Goal: Task Accomplishment & Management: Manage account settings

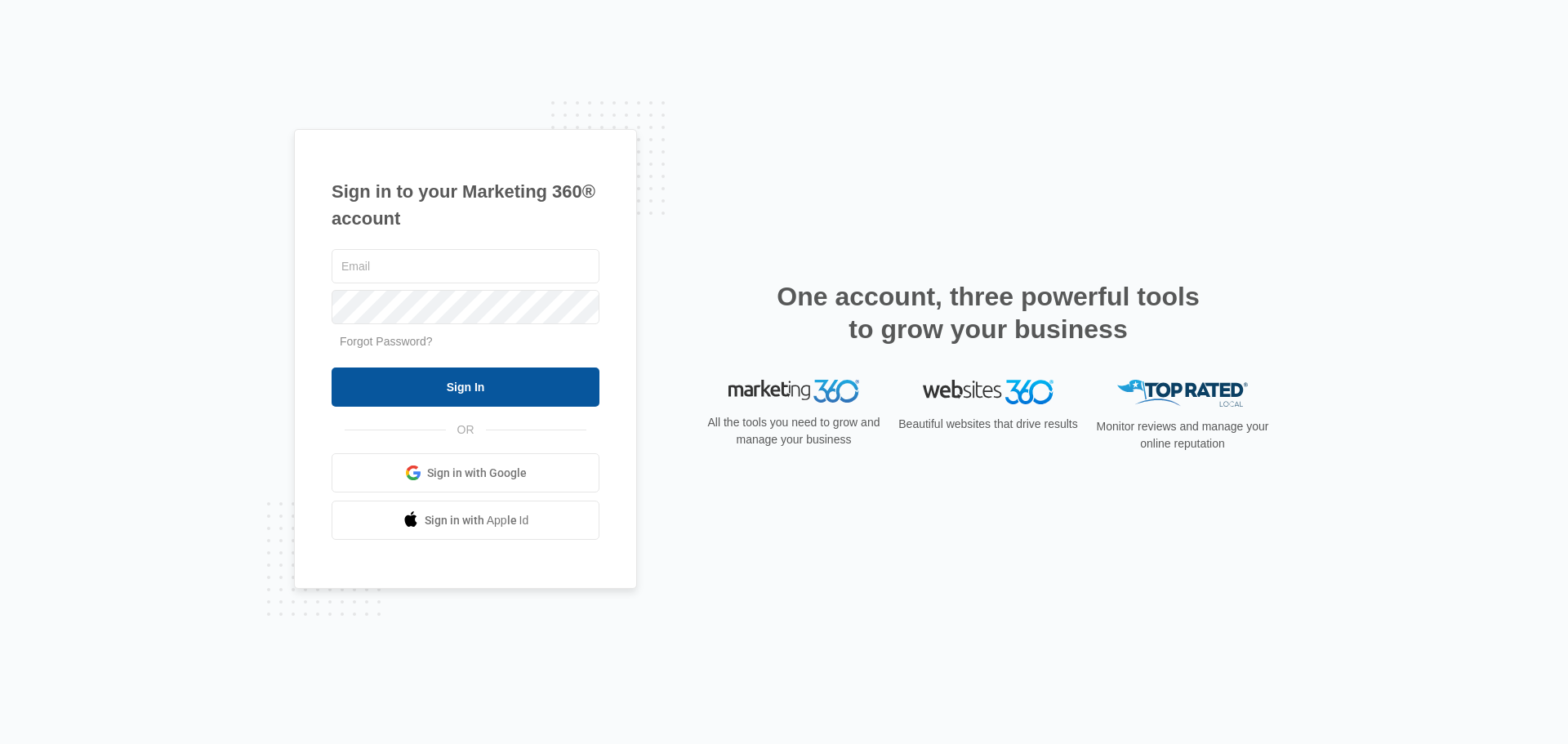
type input "[EMAIL_ADDRESS][DOMAIN_NAME]"
click at [543, 385] on input "Sign In" at bounding box center [465, 387] width 268 height 39
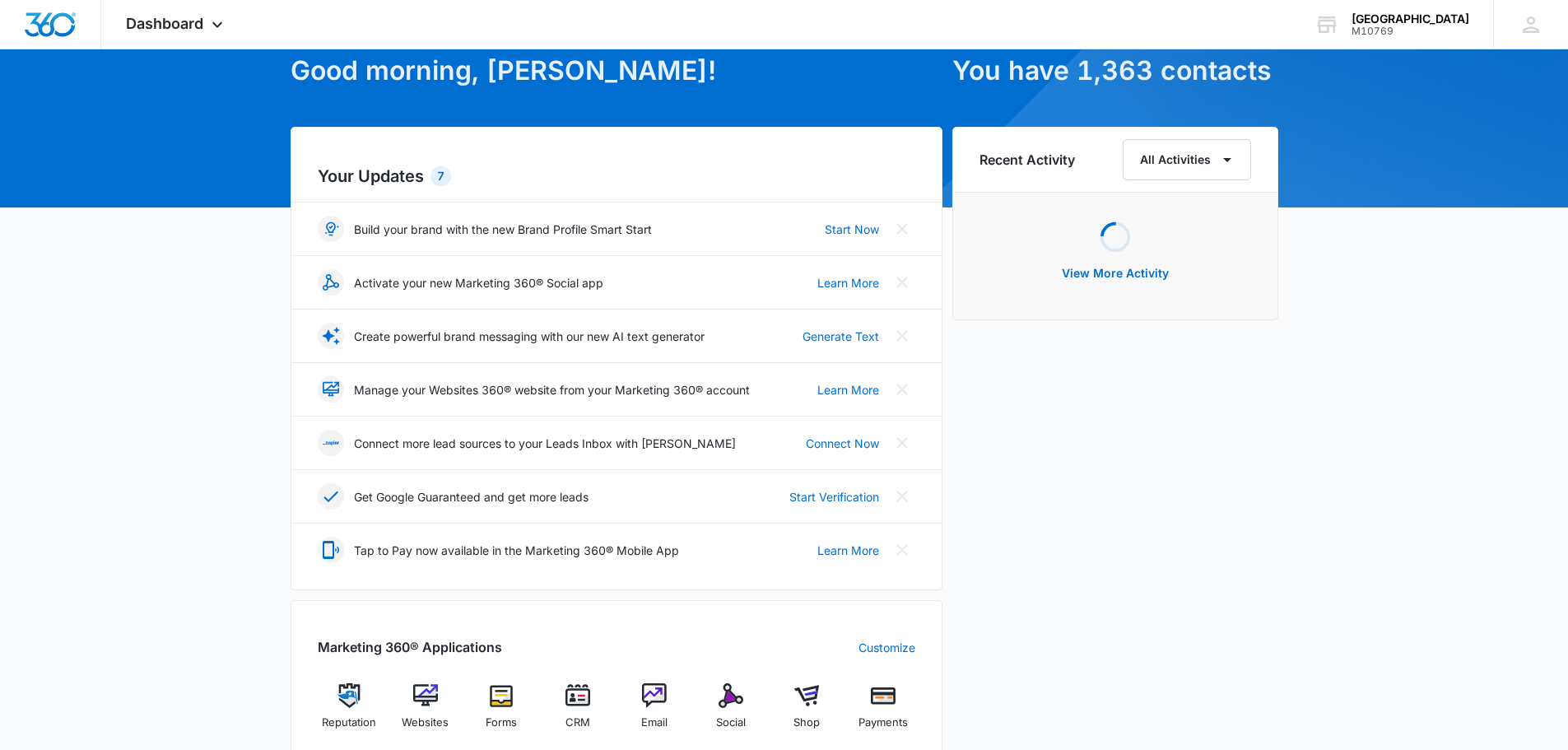
scroll to position [247, 0]
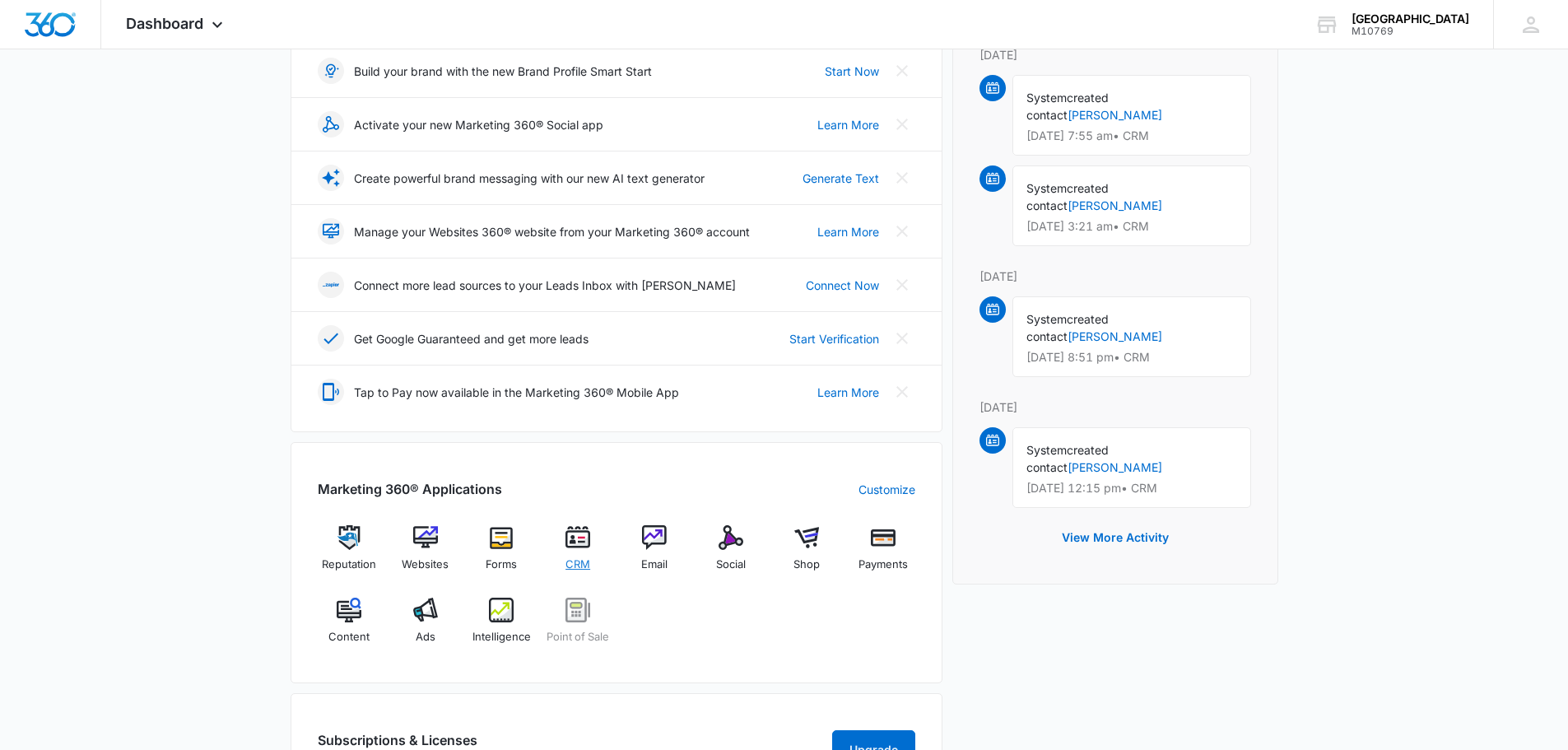
click at [581, 545] on img at bounding box center [578, 537] width 24 height 24
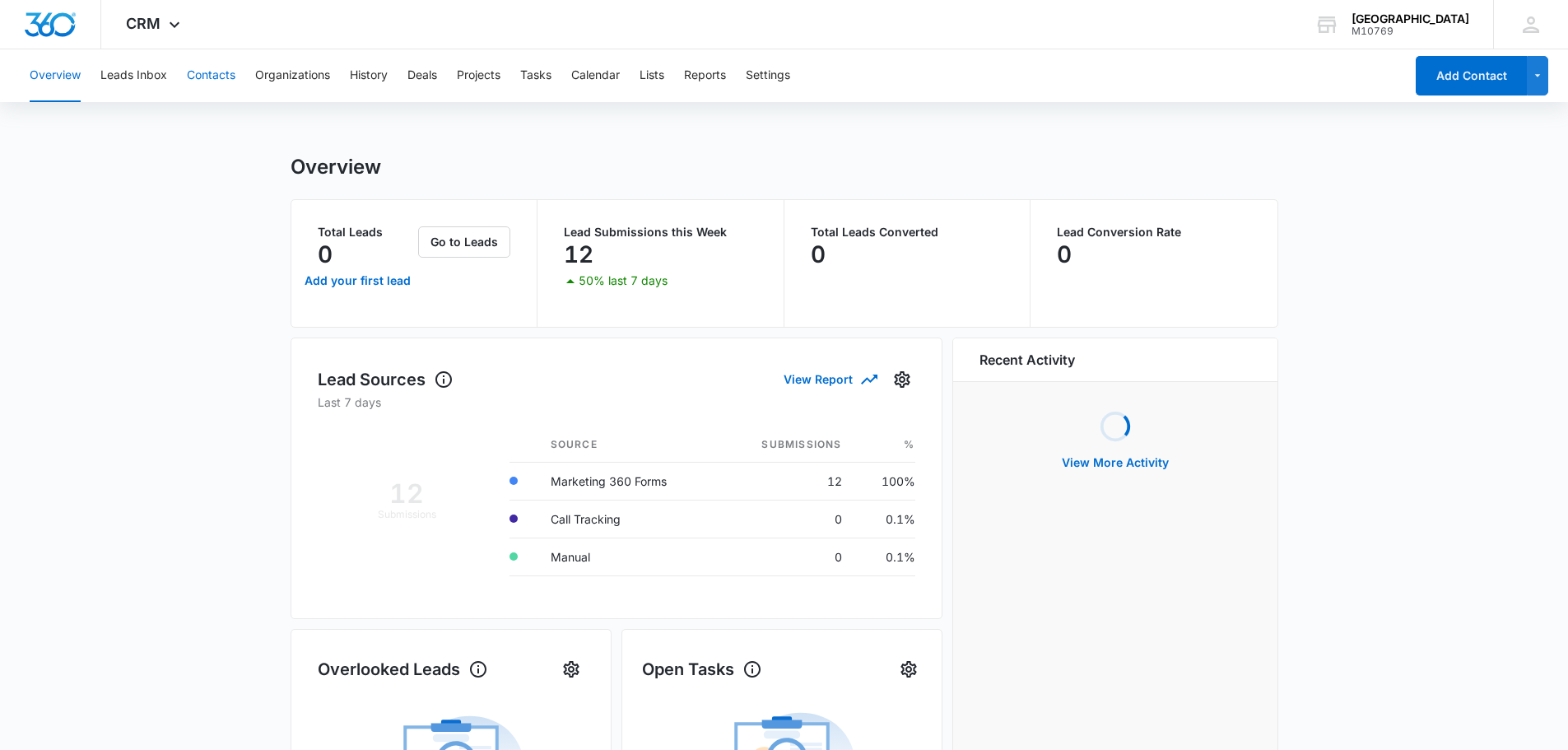
click at [217, 73] on button "Contacts" at bounding box center [211, 76] width 49 height 52
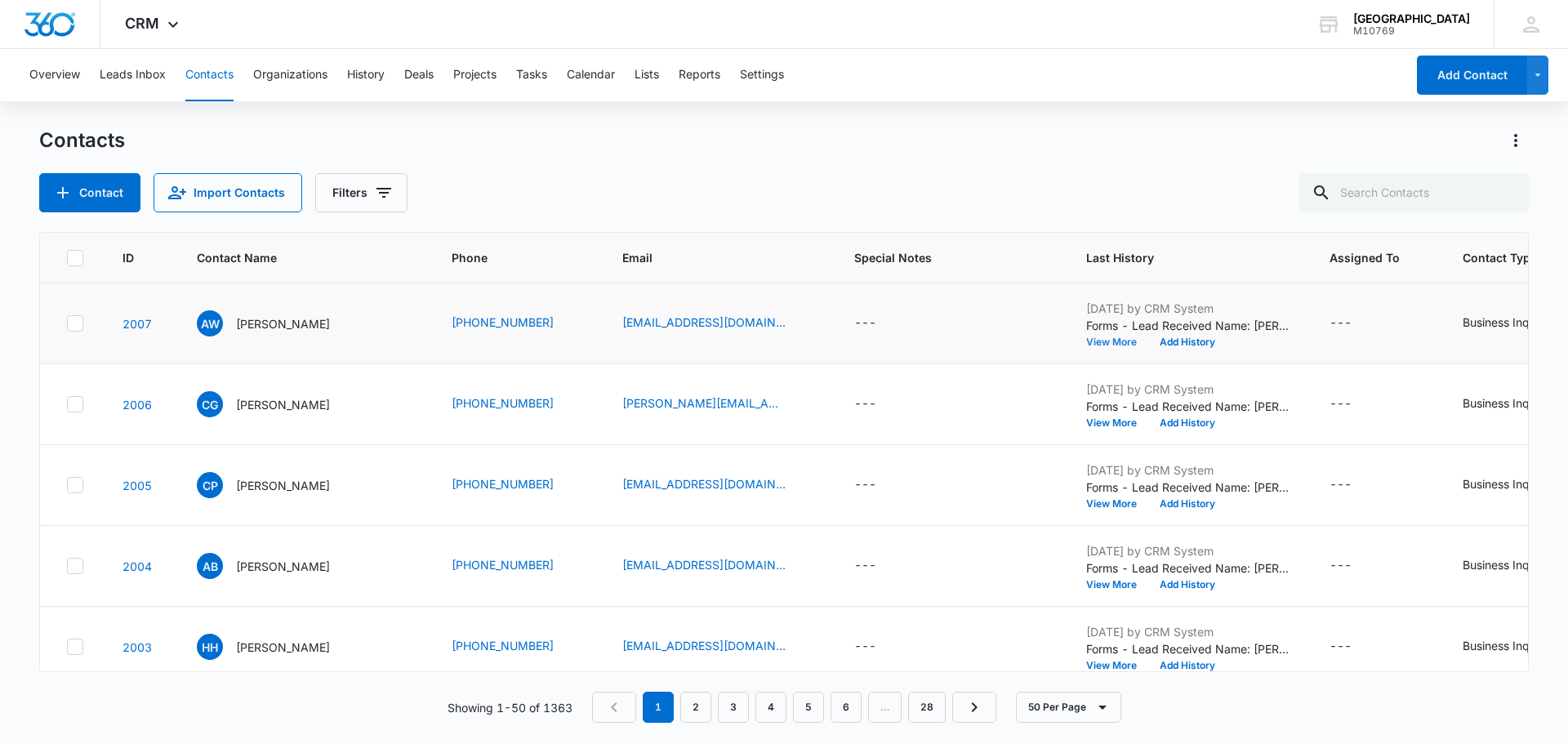
click at [1100, 347] on button "View More" at bounding box center [1117, 341] width 62 height 10
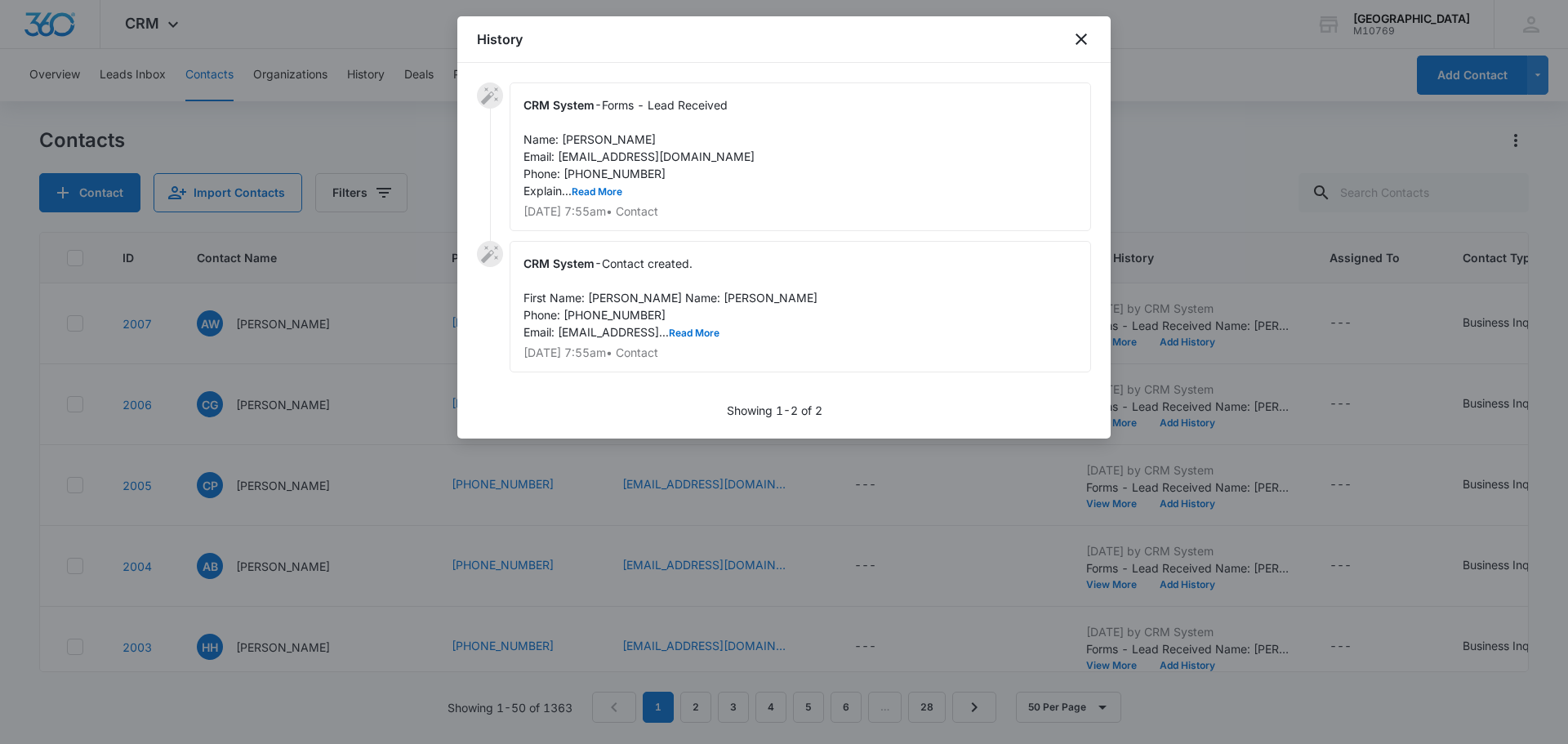
click at [600, 197] on div "CRM System - Forms - Lead Received Name: [PERSON_NAME] Email: [EMAIL_ADDRESS][D…" at bounding box center [800, 157] width 582 height 149
click at [599, 193] on button "Read More" at bounding box center [596, 192] width 50 height 10
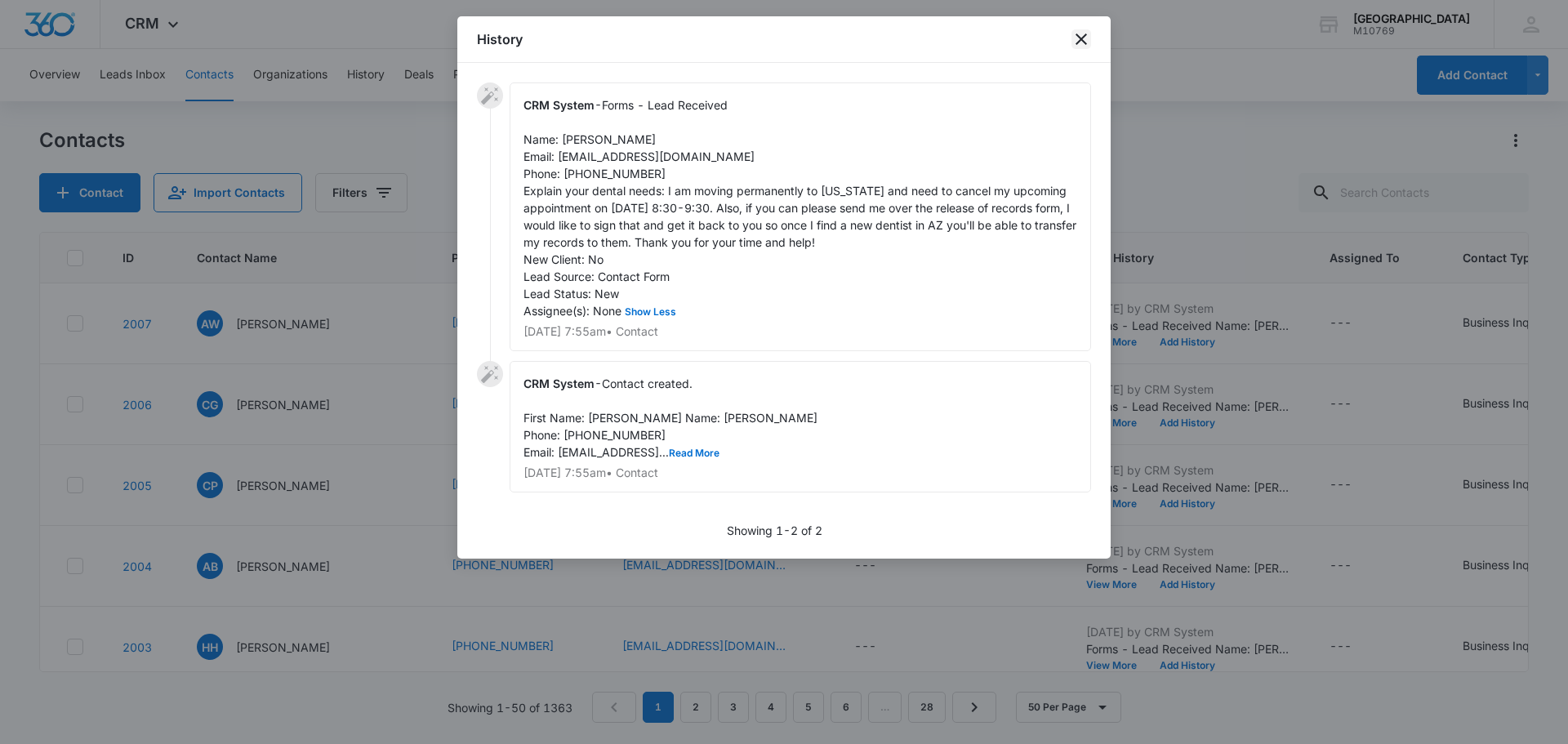
click at [1085, 44] on icon "close" at bounding box center [1081, 39] width 11 height 11
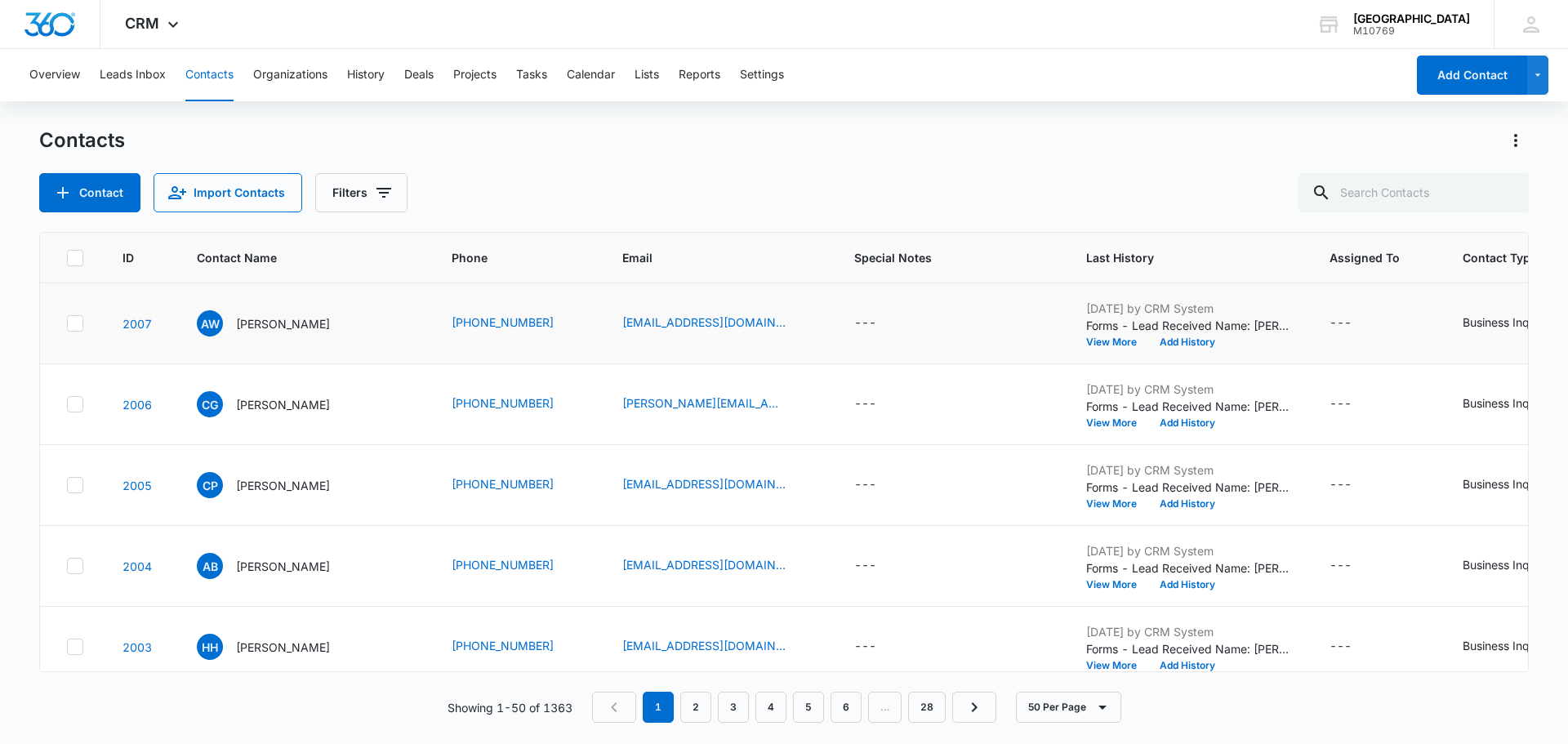
click at [843, 322] on td "---" at bounding box center [950, 324] width 232 height 81
click at [858, 320] on div "---" at bounding box center [865, 323] width 22 height 20
click at [862, 197] on textarea "Special Notes" at bounding box center [880, 192] width 194 height 93
type textarea "Done"
click at [929, 271] on button "Save" at bounding box center [953, 270] width 48 height 31
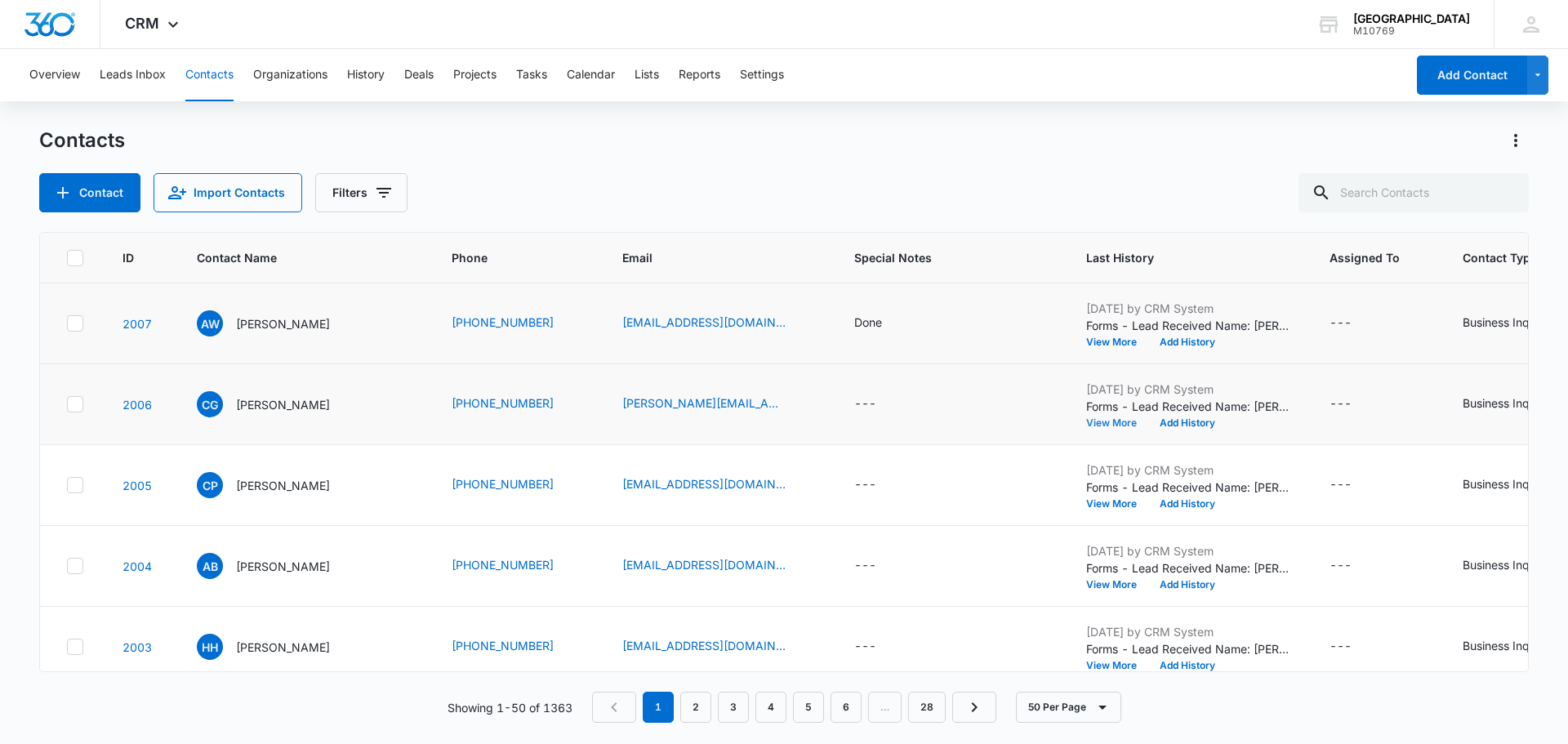
click at [1113, 419] on button "View More" at bounding box center [1117, 422] width 62 height 10
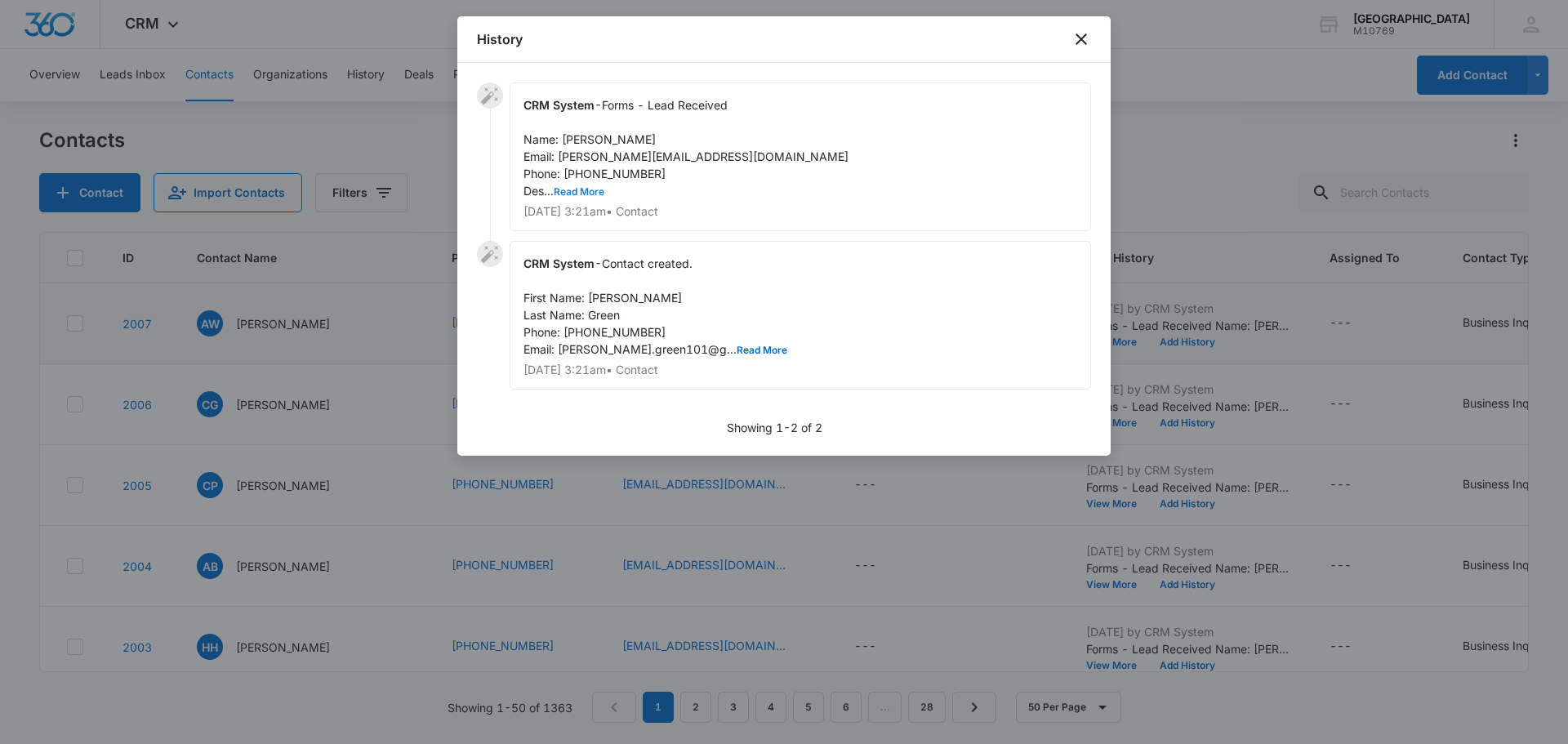
click at [591, 192] on button "Read More" at bounding box center [579, 192] width 50 height 10
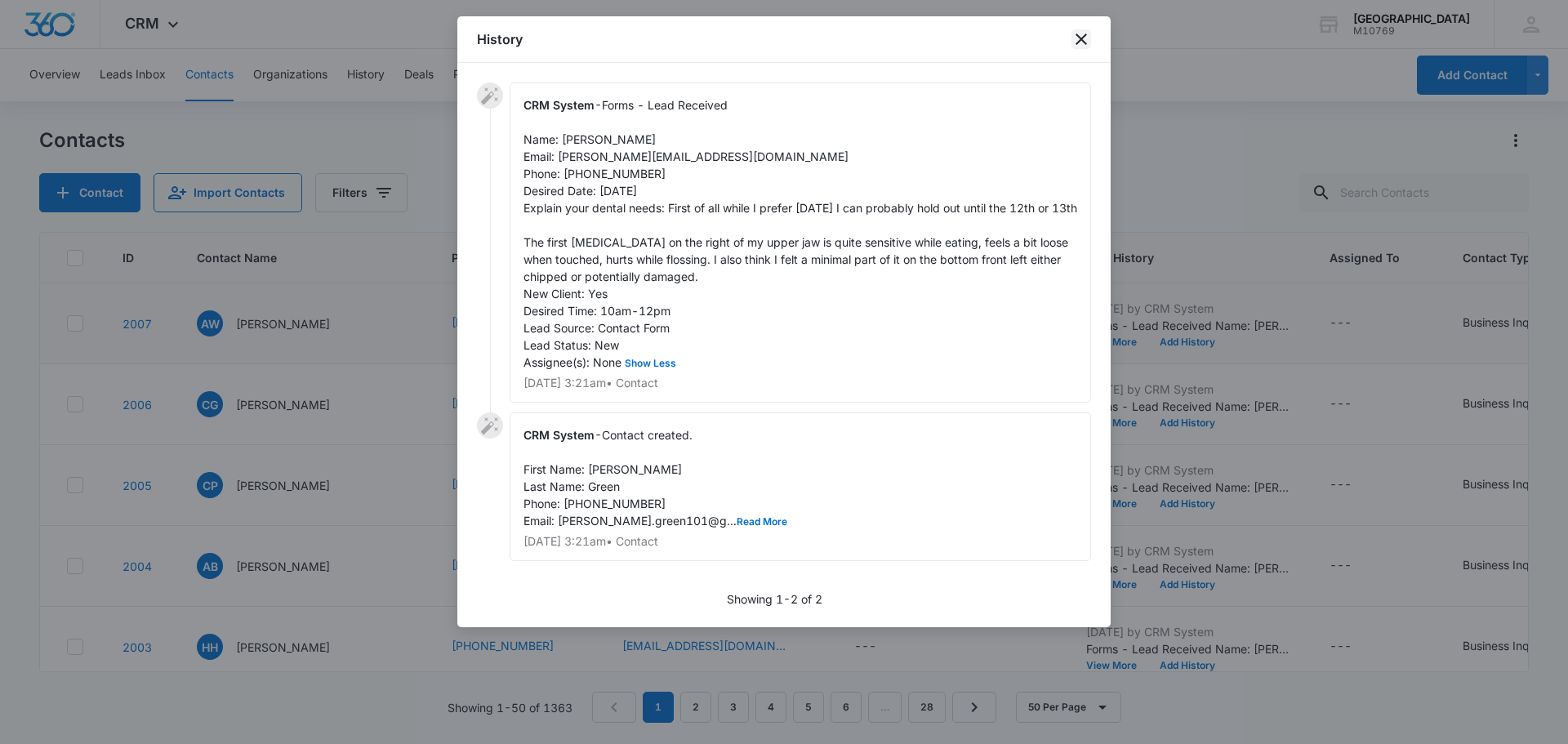
click at [1089, 36] on icon "close" at bounding box center [1080, 39] width 20 height 20
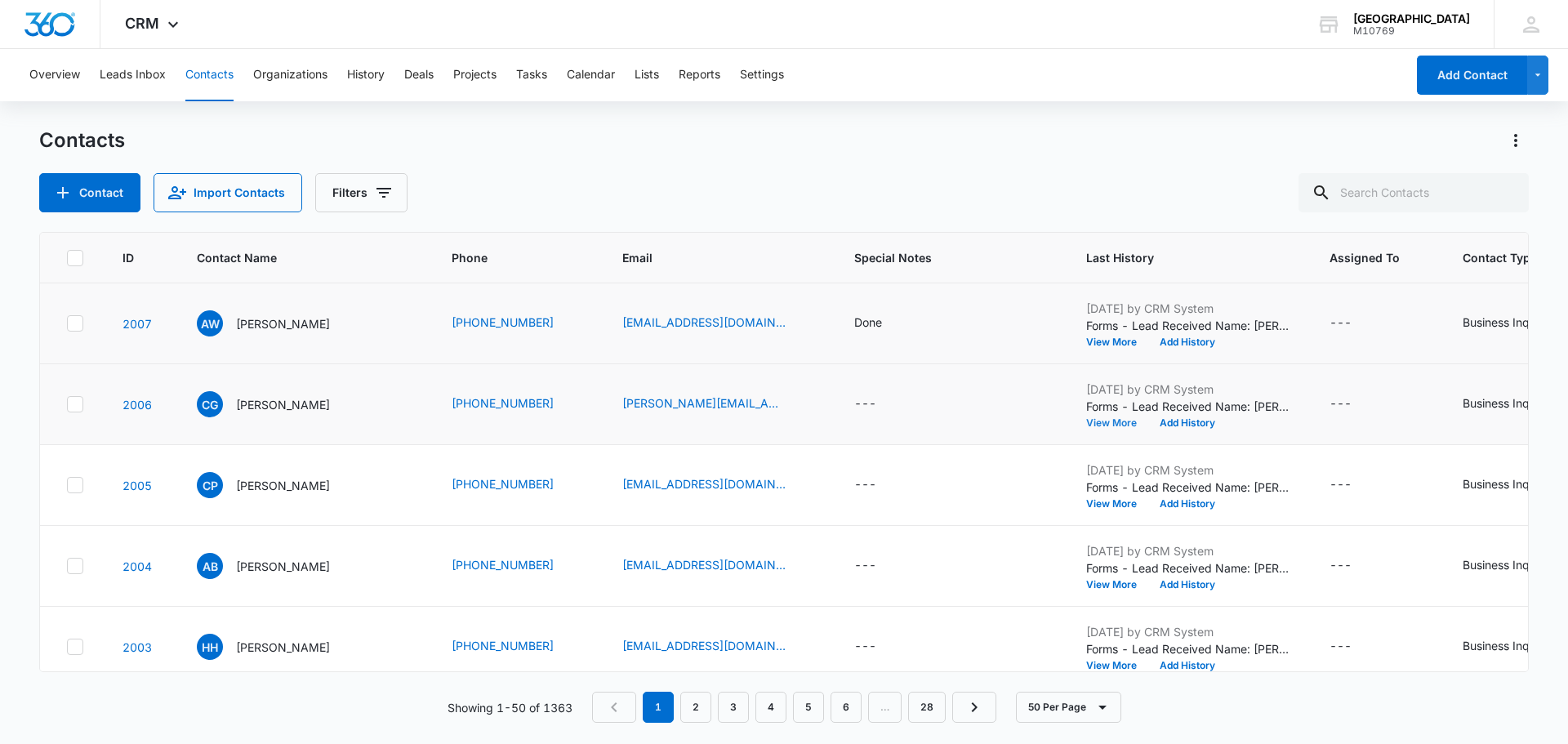
click at [1099, 427] on button "View More" at bounding box center [1117, 422] width 62 height 10
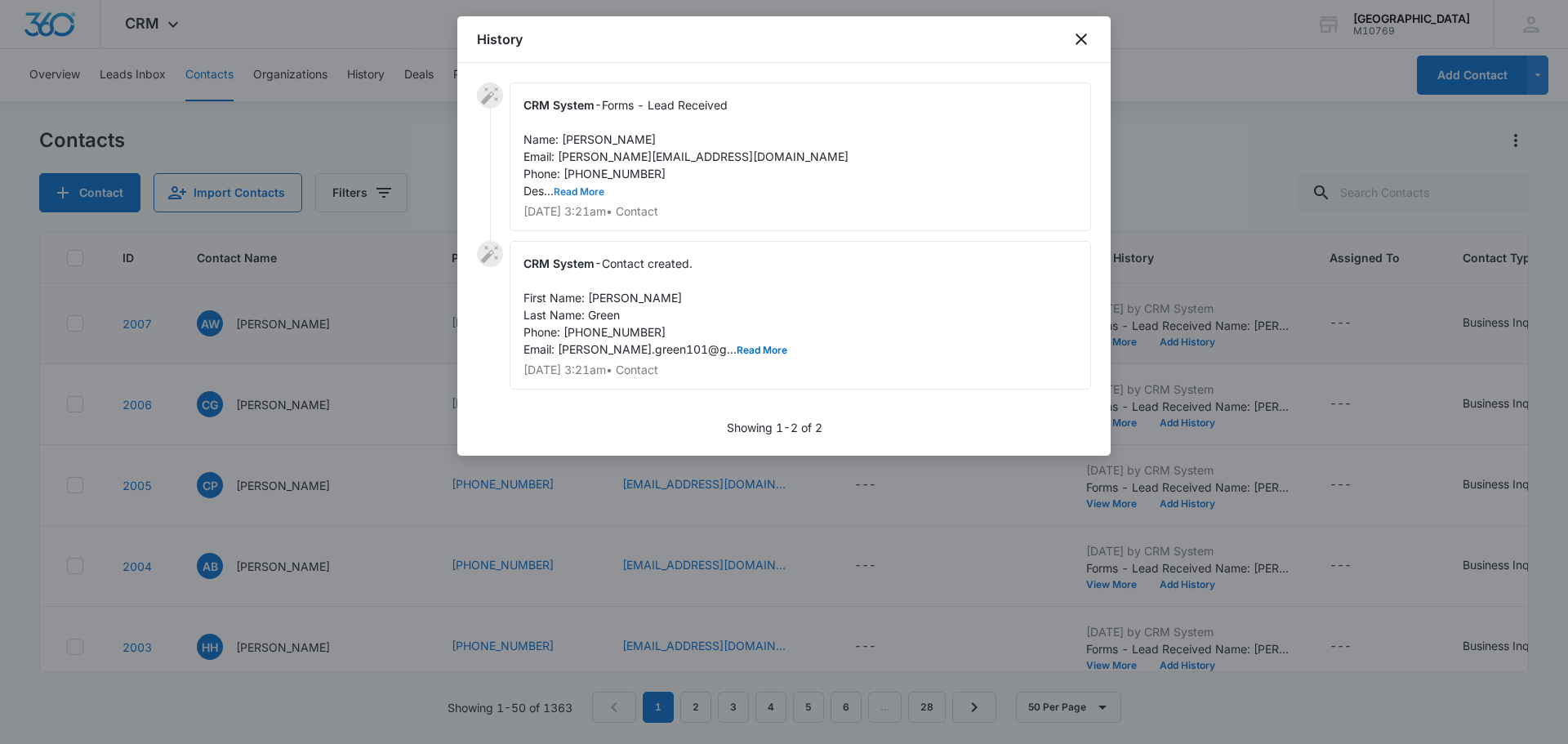
click at [562, 190] on button "Read More" at bounding box center [579, 192] width 50 height 10
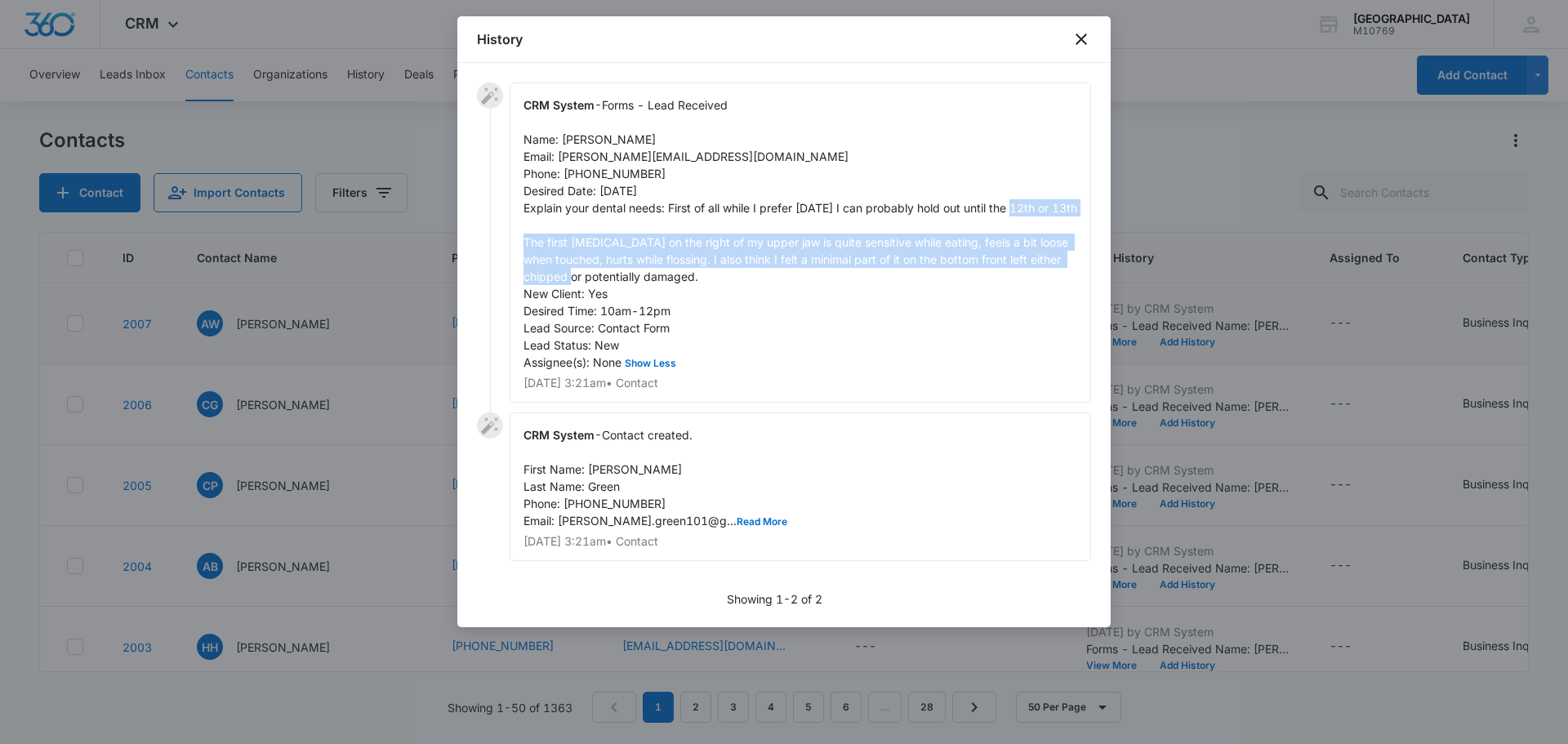
drag, startPoint x: 527, startPoint y: 237, endPoint x: 1012, endPoint y: 290, distance: 487.9
click at [1051, 280] on div "CRM System - Forms - Lead Received Name: [PERSON_NAME] Email: [PERSON_NAME][EMA…" at bounding box center [800, 243] width 582 height 320
copy span "The first [MEDICAL_DATA] on the right of my upper jaw is quite sensitive while …"
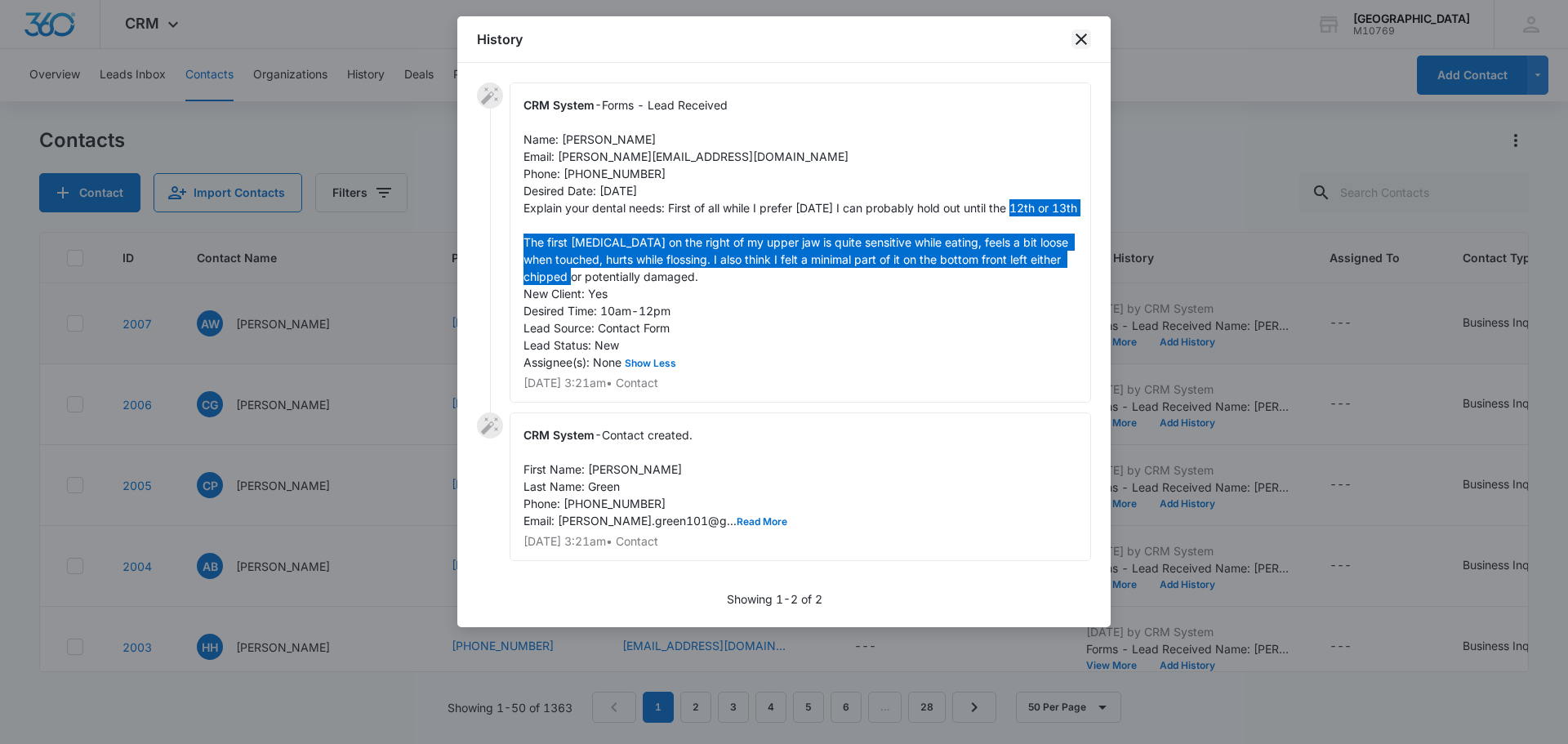
click at [1078, 33] on icon "close" at bounding box center [1080, 39] width 20 height 20
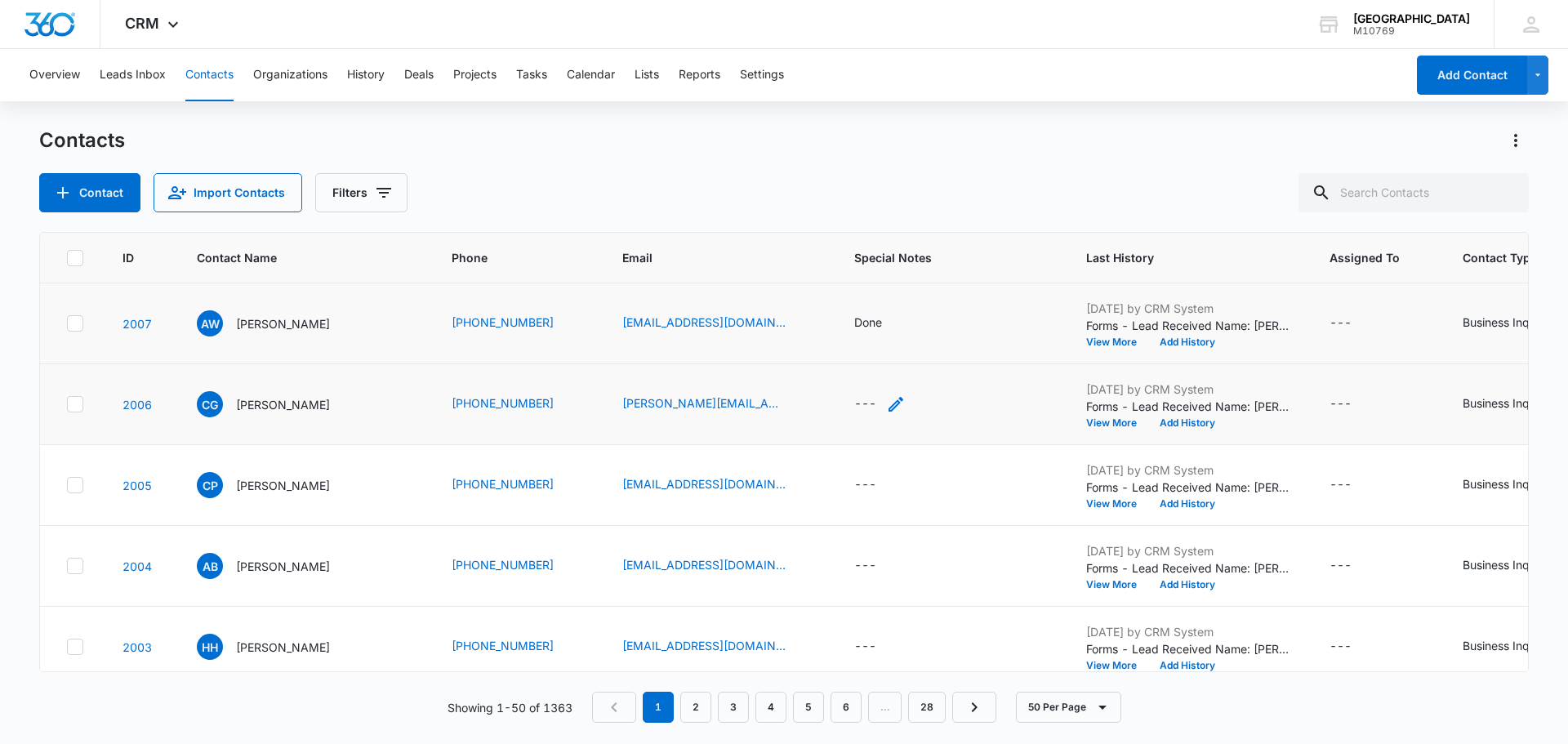
click at [854, 403] on div "---" at bounding box center [865, 404] width 22 height 20
click at [838, 284] on textarea "Special Notes" at bounding box center [880, 272] width 194 height 93
type textarea "Got her scheduled for [DATE] 11:30am"
click at [931, 358] on button "Save" at bounding box center [953, 351] width 48 height 31
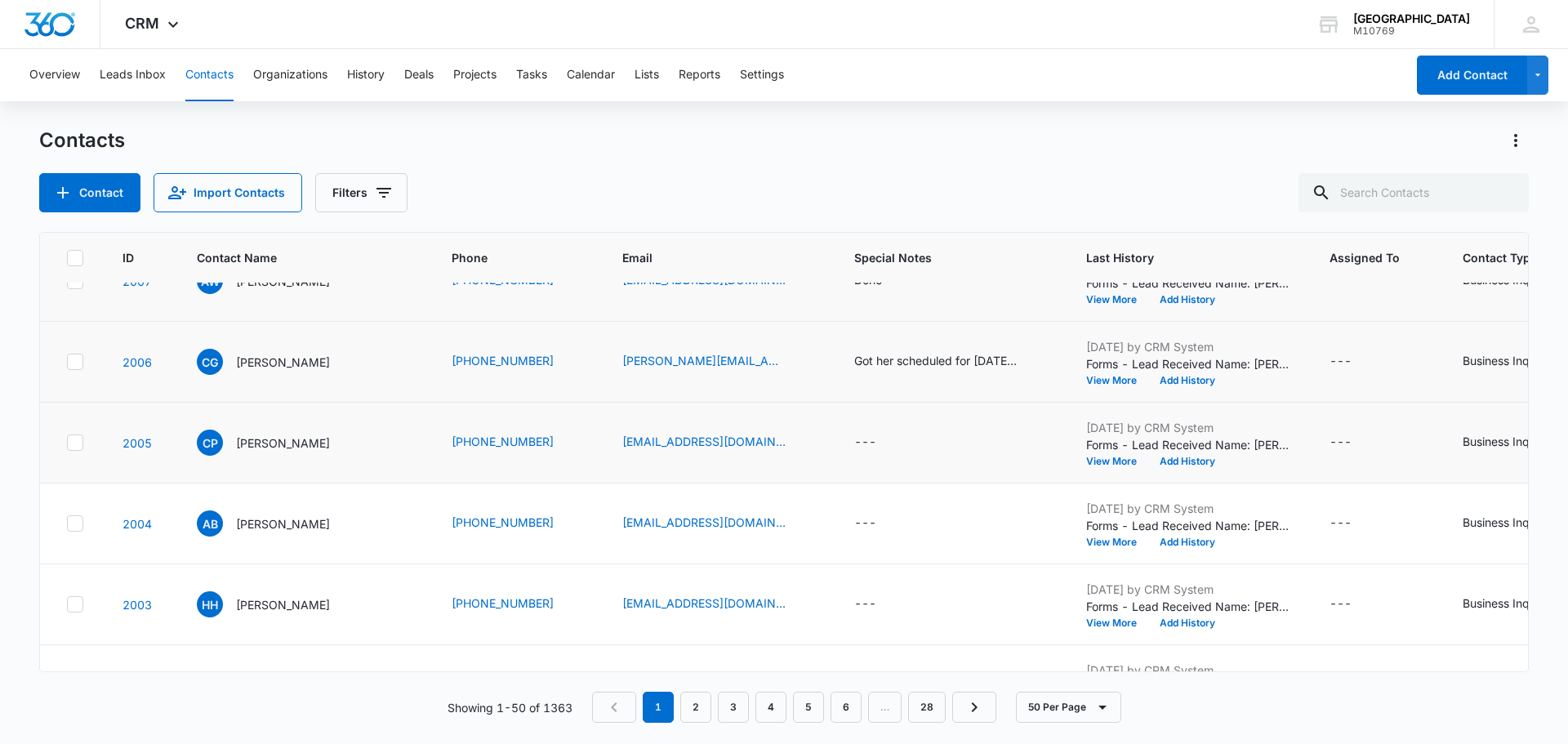
scroll to position [82, 0]
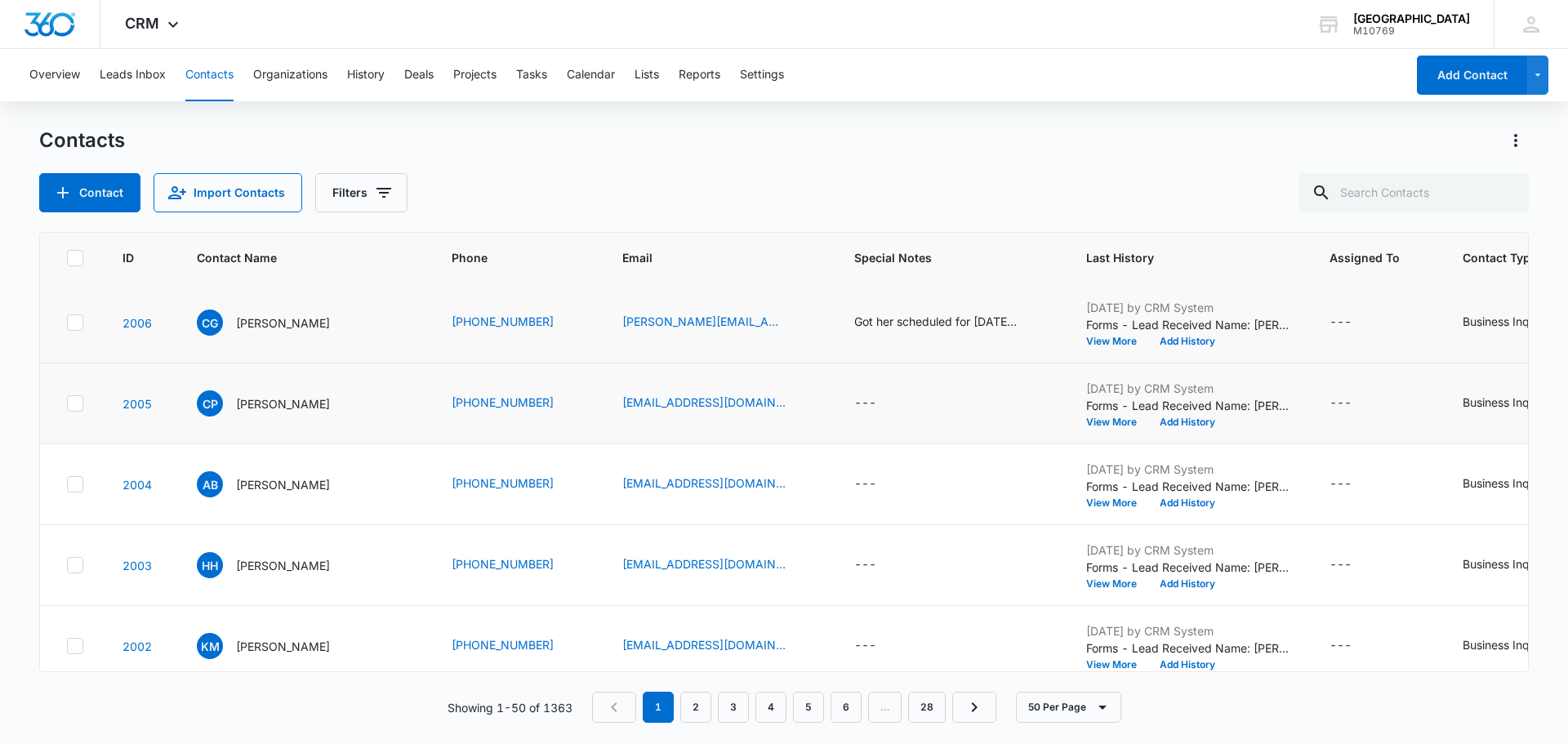
click at [1076, 421] on td "[DATE] by CRM System Forms - Lead Received Name: [PERSON_NAME] Email: [EMAIL_AD…" at bounding box center [1188, 404] width 244 height 81
click at [1086, 419] on button "View More" at bounding box center [1117, 421] width 62 height 10
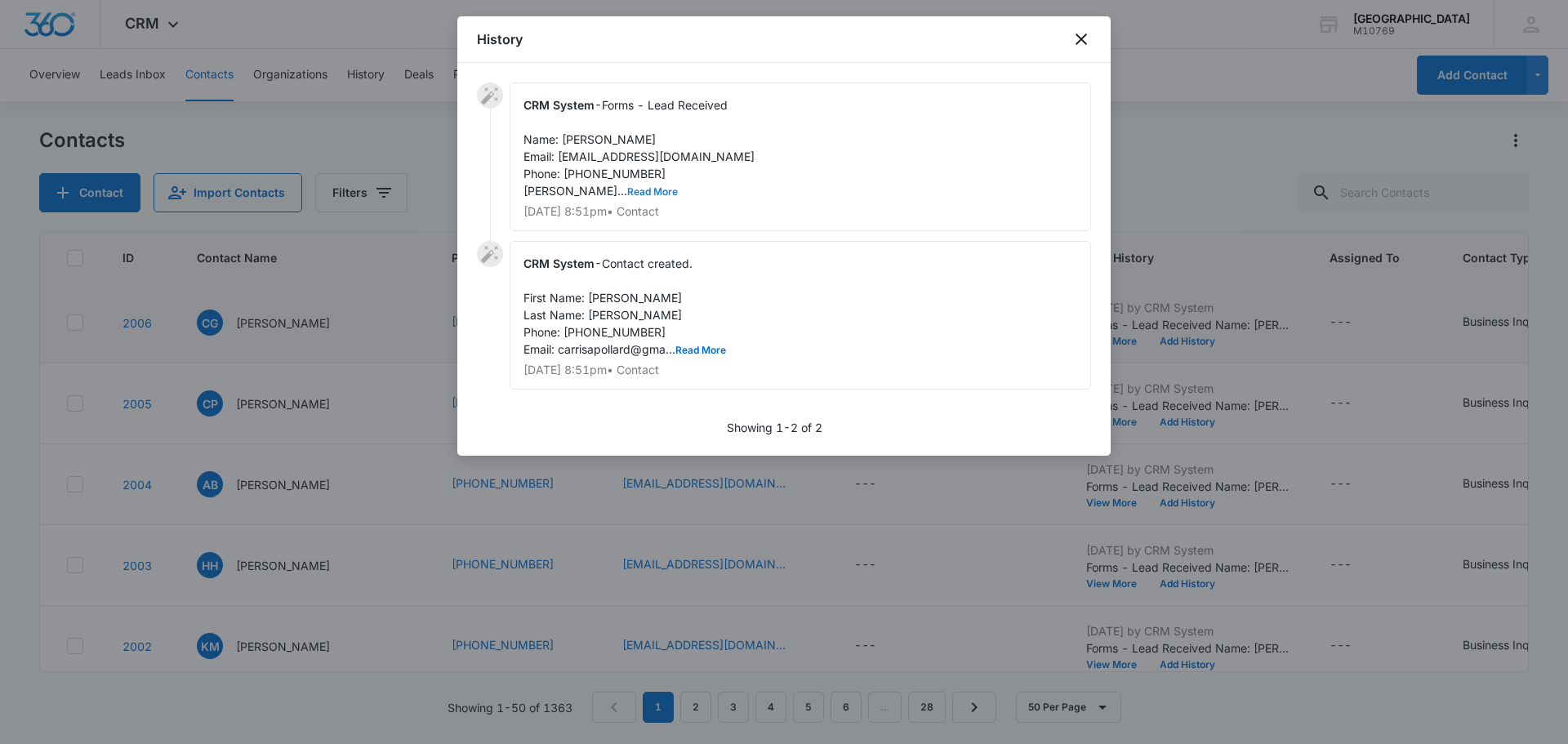
click at [627, 193] on button "Read More" at bounding box center [652, 192] width 50 height 10
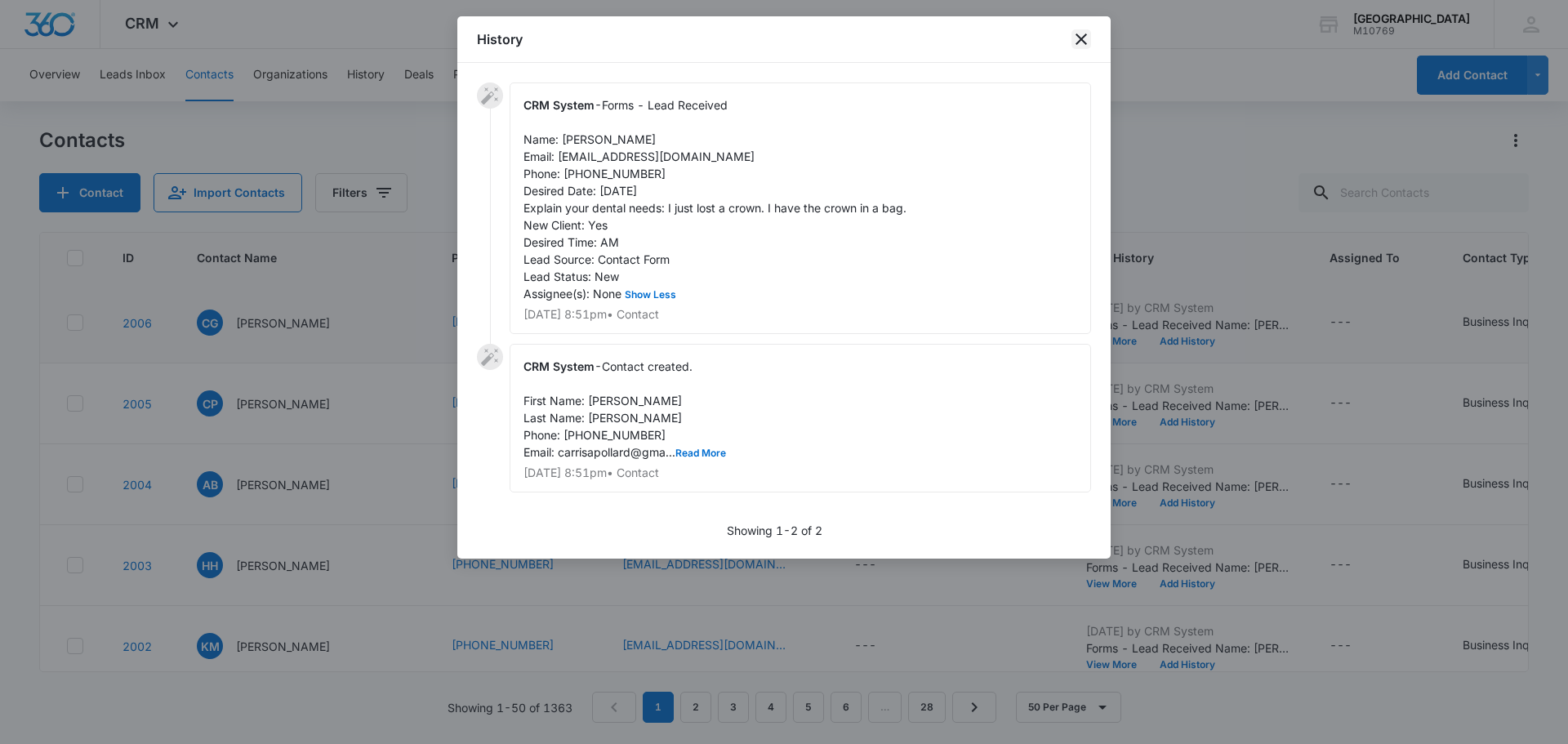
drag, startPoint x: 1073, startPoint y: 37, endPoint x: 1071, endPoint y: 77, distance: 40.0
click at [1071, 45] on div "History" at bounding box center [784, 40] width 653 height 46
click at [1081, 37] on icon "close" at bounding box center [1080, 39] width 20 height 20
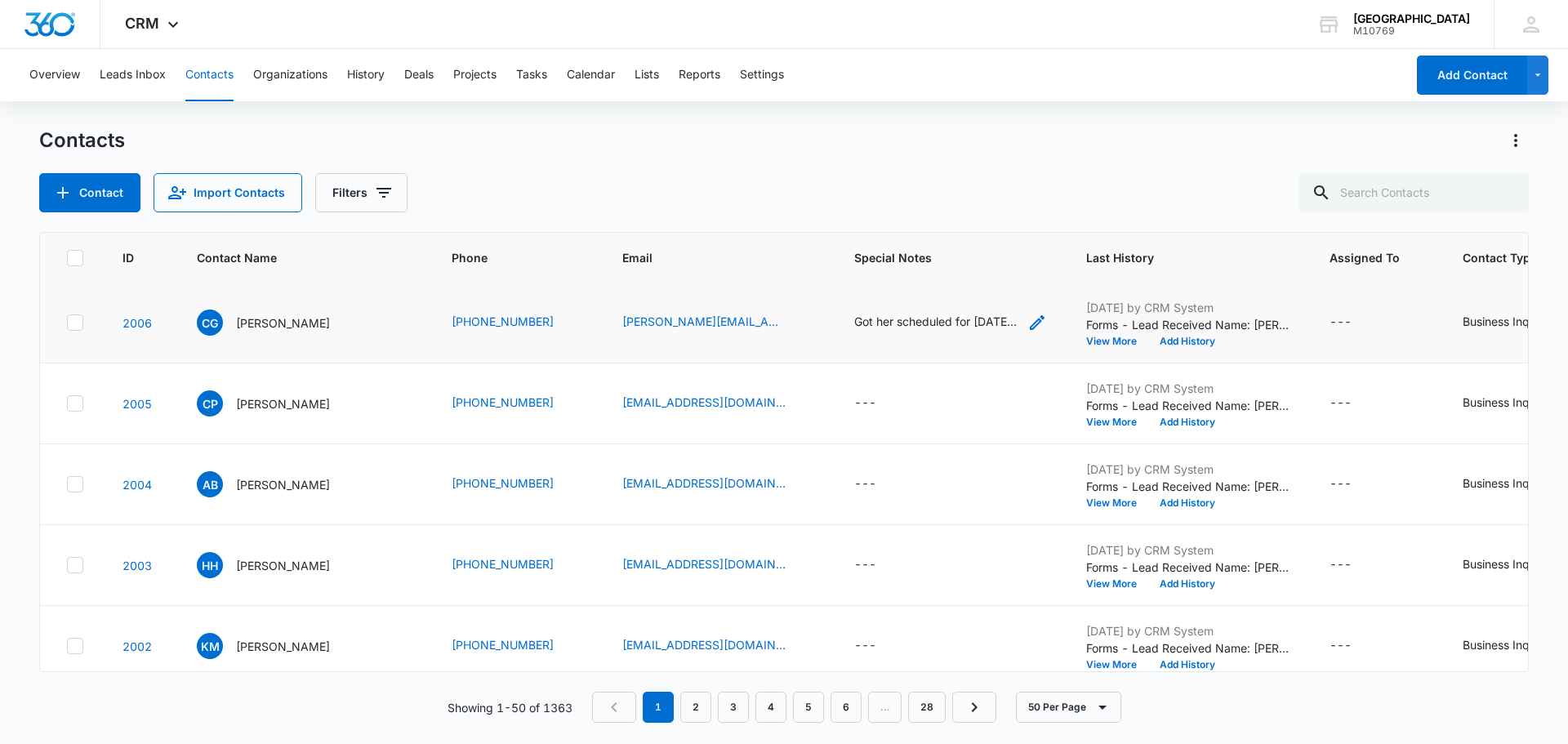
click at [1031, 321] on icon "Special Notes - Got her scheduled for 08/11/2025 at 11:30am - Select to Edit Fi…" at bounding box center [1037, 322] width 20 height 20
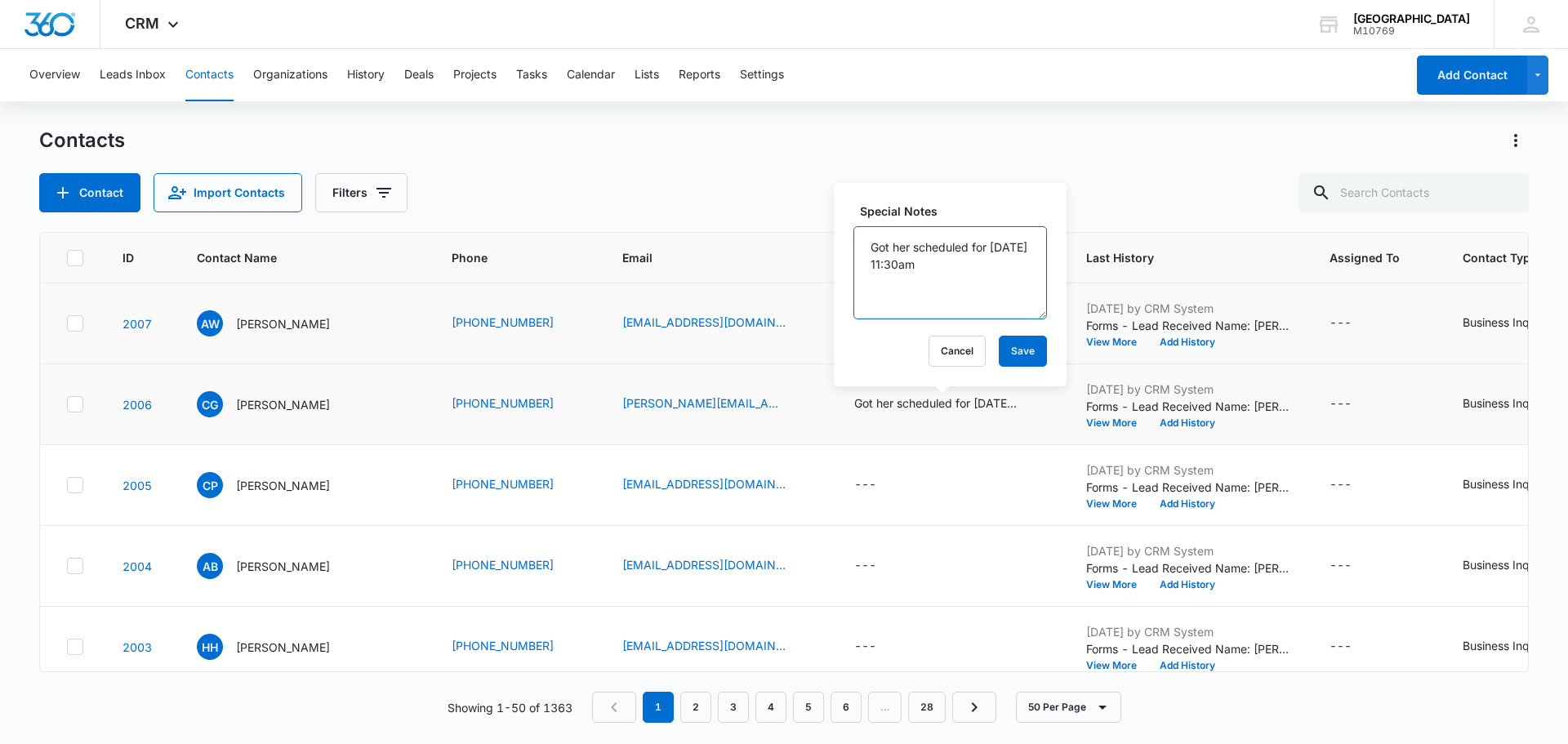
drag, startPoint x: 998, startPoint y: 193, endPoint x: 866, endPoint y: 236, distance: 138.8
click at [866, 236] on textarea "Got her scheduled for [DATE] 11:30am" at bounding box center [950, 272] width 194 height 93
click at [1012, 263] on textarea "Got her scheduled for [DATE] 11:30am" at bounding box center [950, 272] width 194 height 93
drag, startPoint x: 1003, startPoint y: 250, endPoint x: 853, endPoint y: 250, distance: 150.0
click at [853, 250] on textarea "Got her scheduled for [DATE] 11:30am" at bounding box center [950, 272] width 194 height 93
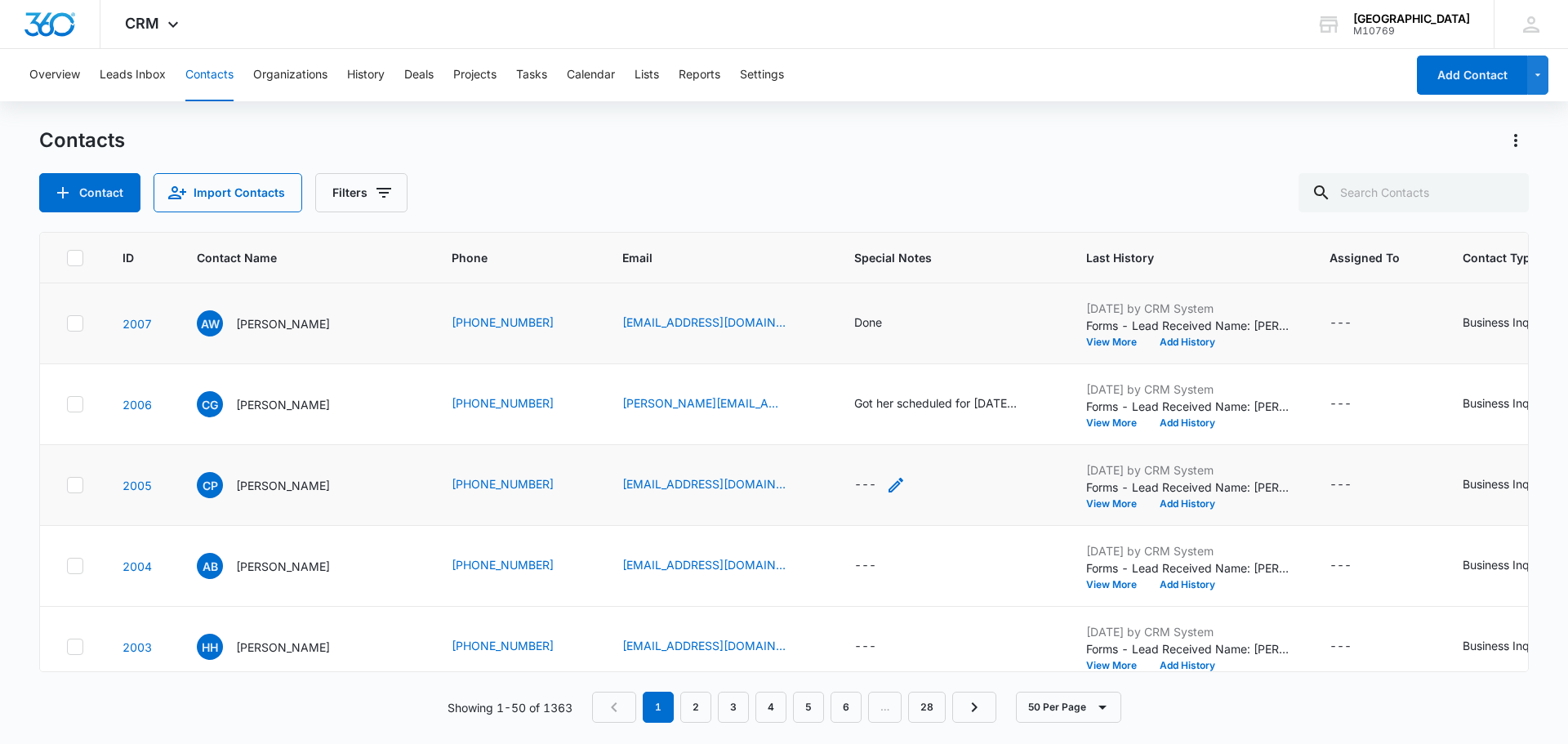
click at [868, 476] on div "---" at bounding box center [879, 485] width 51 height 20
click at [838, 343] on textarea "Special Notes" at bounding box center [880, 353] width 194 height 93
paste textarea "Got her scheduled for"
type textarea "Got her scheduled for [DATE] 9:00am"
click at [944, 442] on button "Save" at bounding box center [953, 432] width 48 height 31
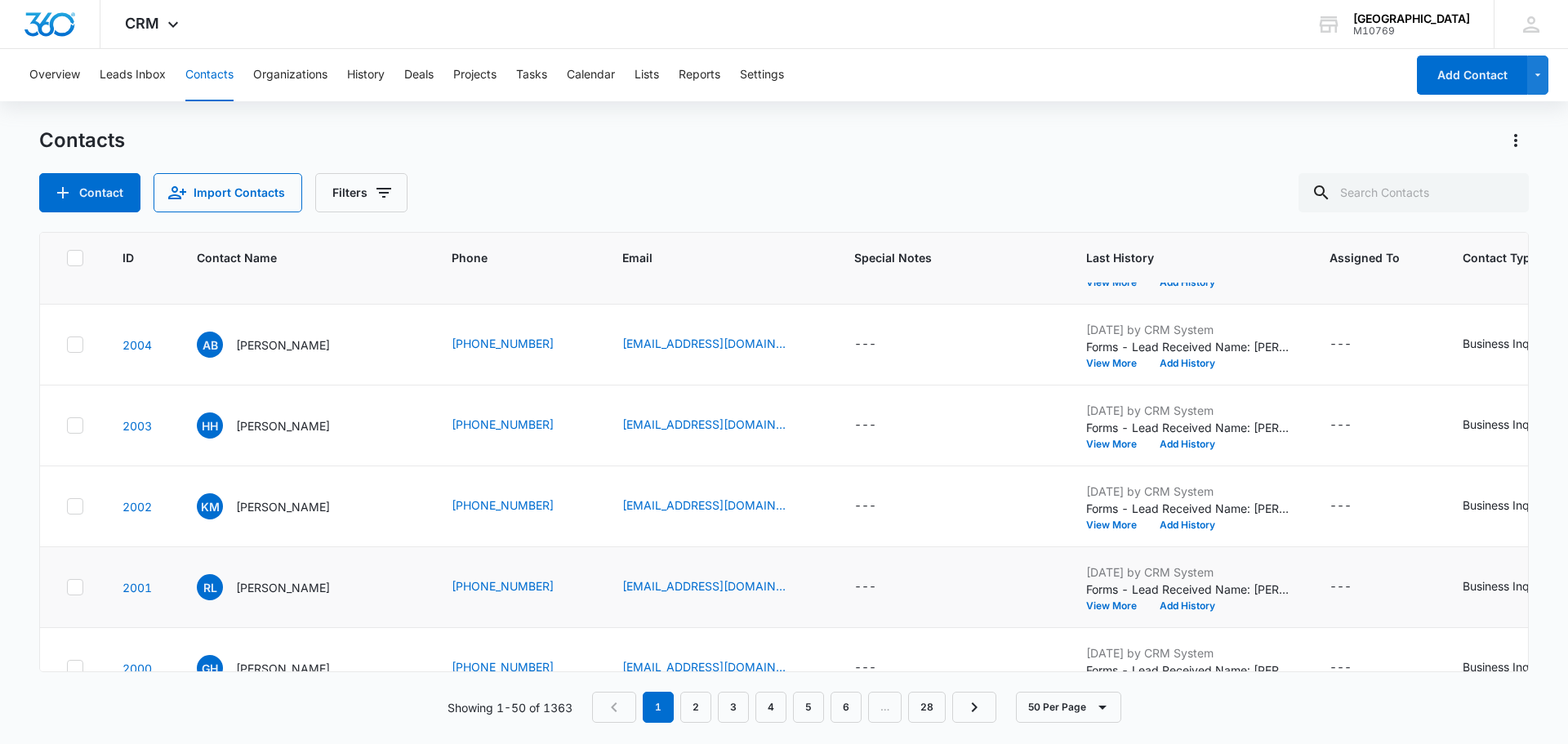
scroll to position [164, 0]
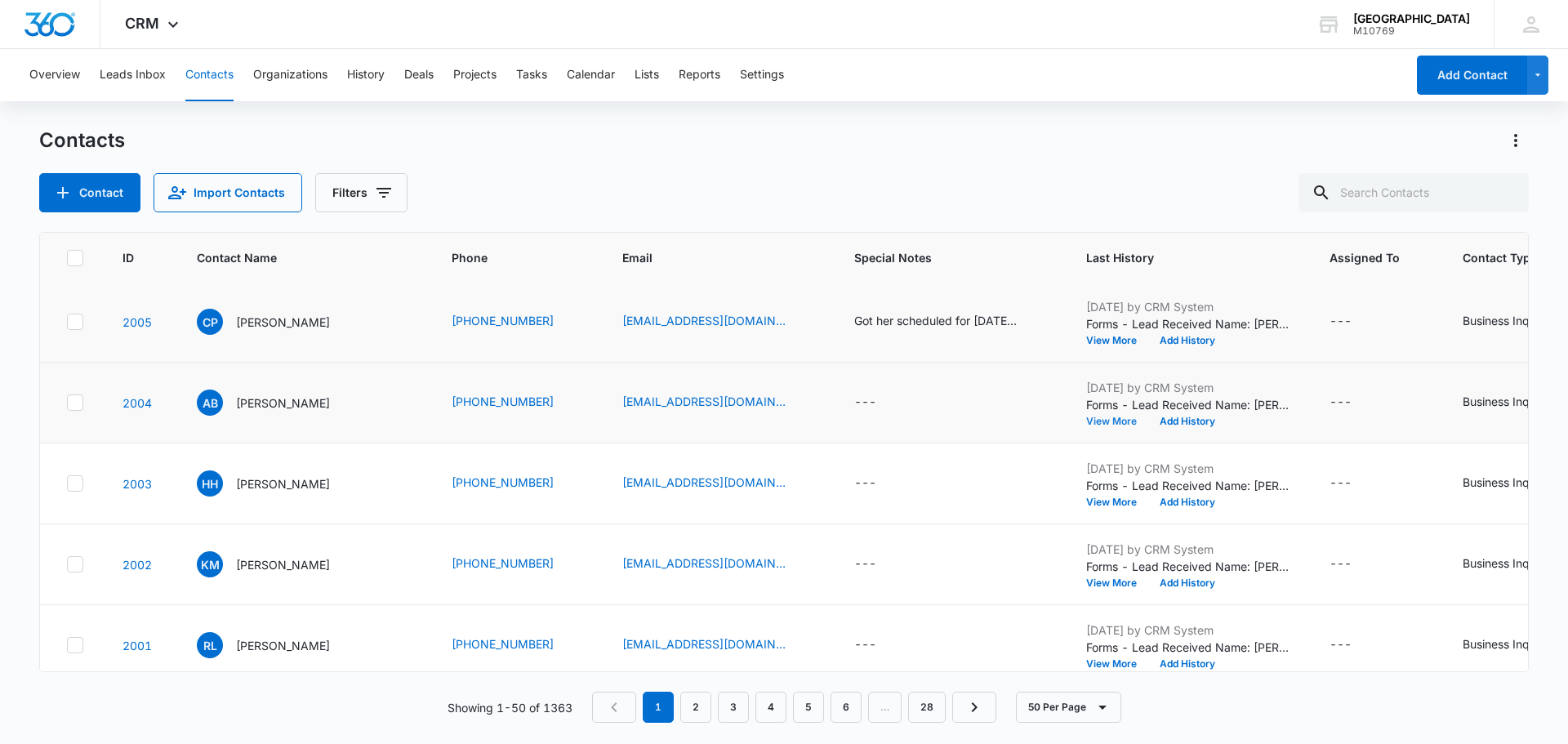
click at [1114, 418] on button "View More" at bounding box center [1117, 421] width 62 height 10
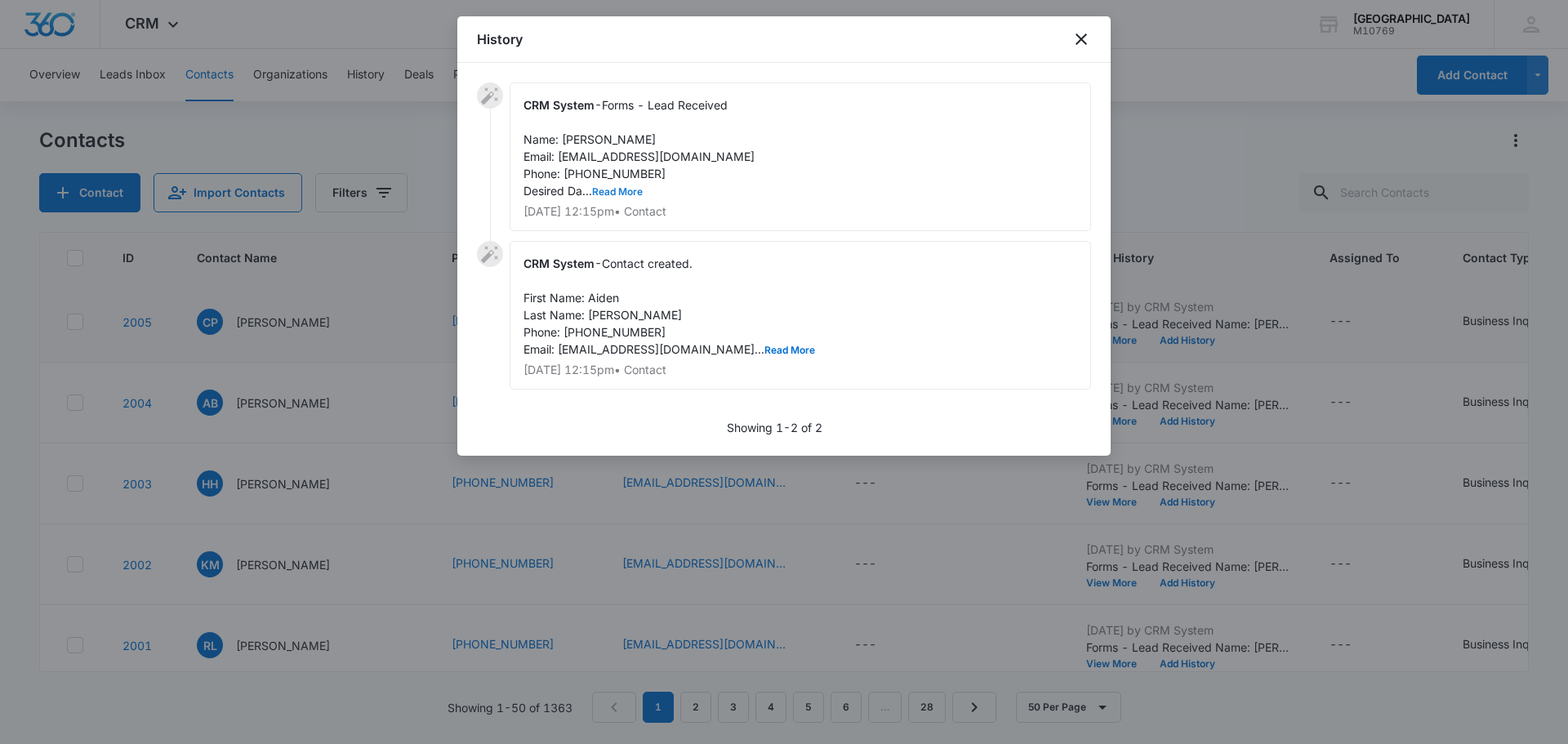
click at [600, 187] on button "Read More" at bounding box center [617, 192] width 50 height 10
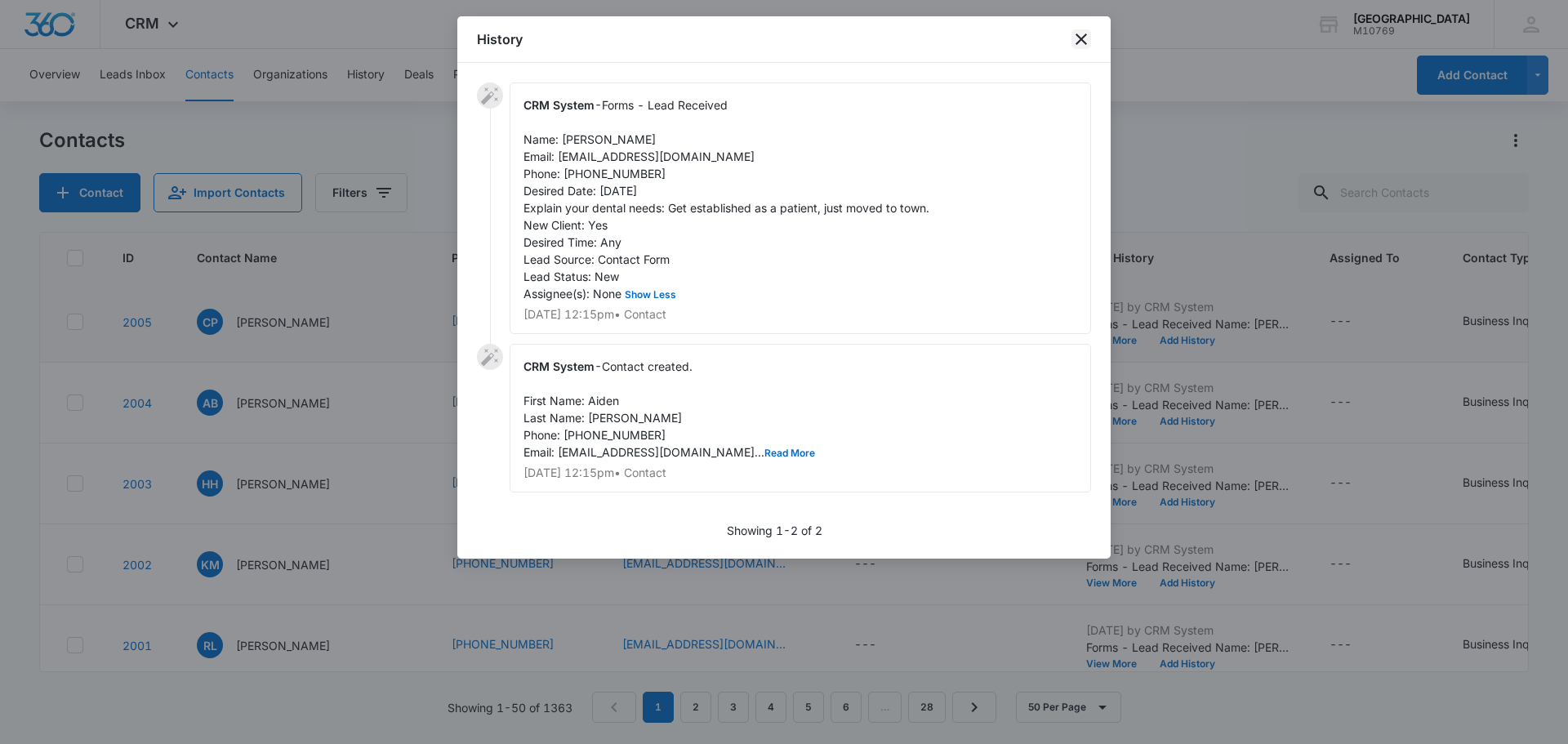
click at [1090, 31] on div "History" at bounding box center [784, 40] width 653 height 46
click at [1083, 39] on icon "close" at bounding box center [1080, 39] width 20 height 20
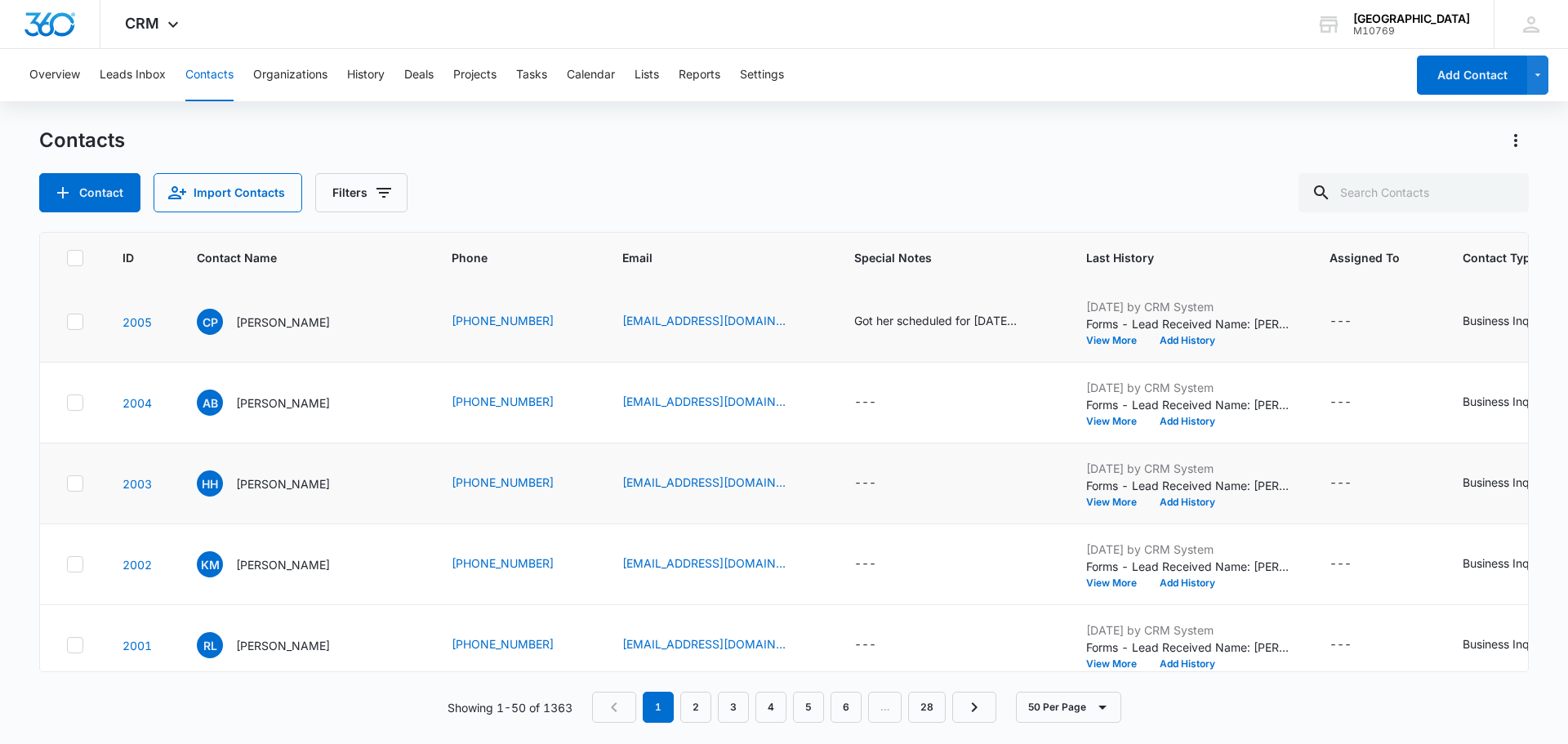
click at [1125, 514] on td "[DATE] by CRM System Forms - Lead Received Name: [PERSON_NAME] Email: [EMAIL_AD…" at bounding box center [1188, 484] width 244 height 81
click at [1119, 507] on button "View More" at bounding box center [1117, 501] width 62 height 10
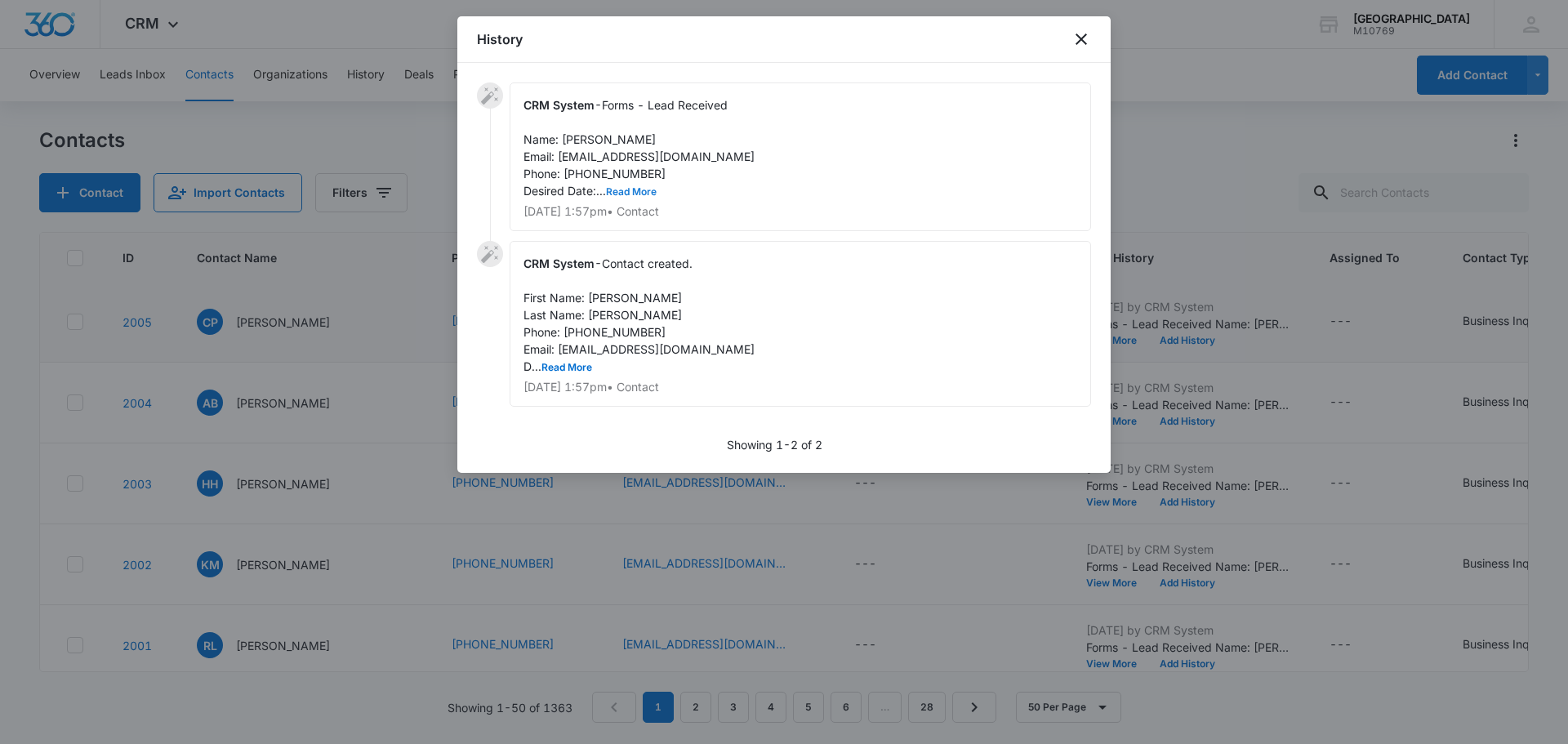
click at [637, 194] on button "Read More" at bounding box center [631, 192] width 50 height 10
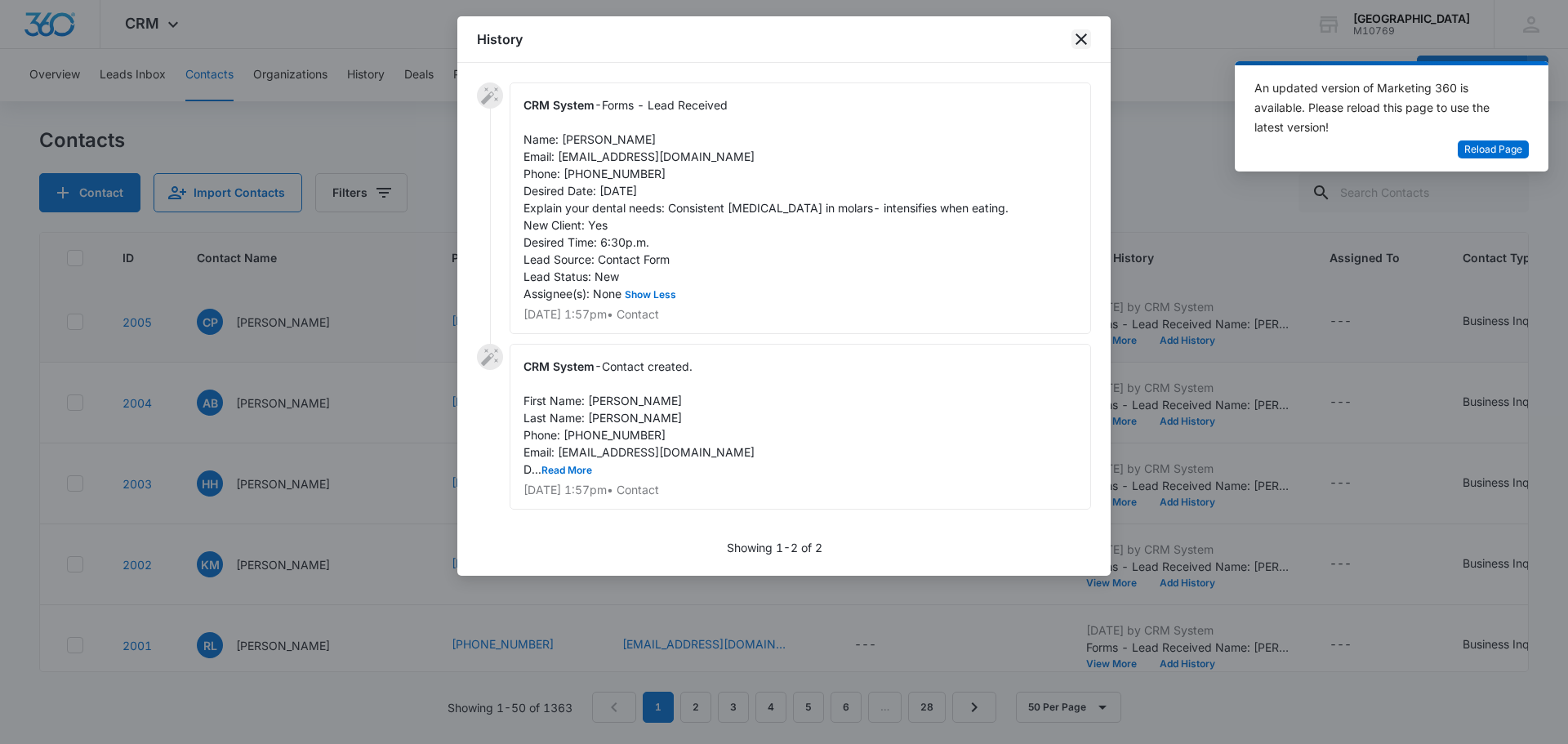
click at [1079, 33] on icon "close" at bounding box center [1080, 39] width 20 height 20
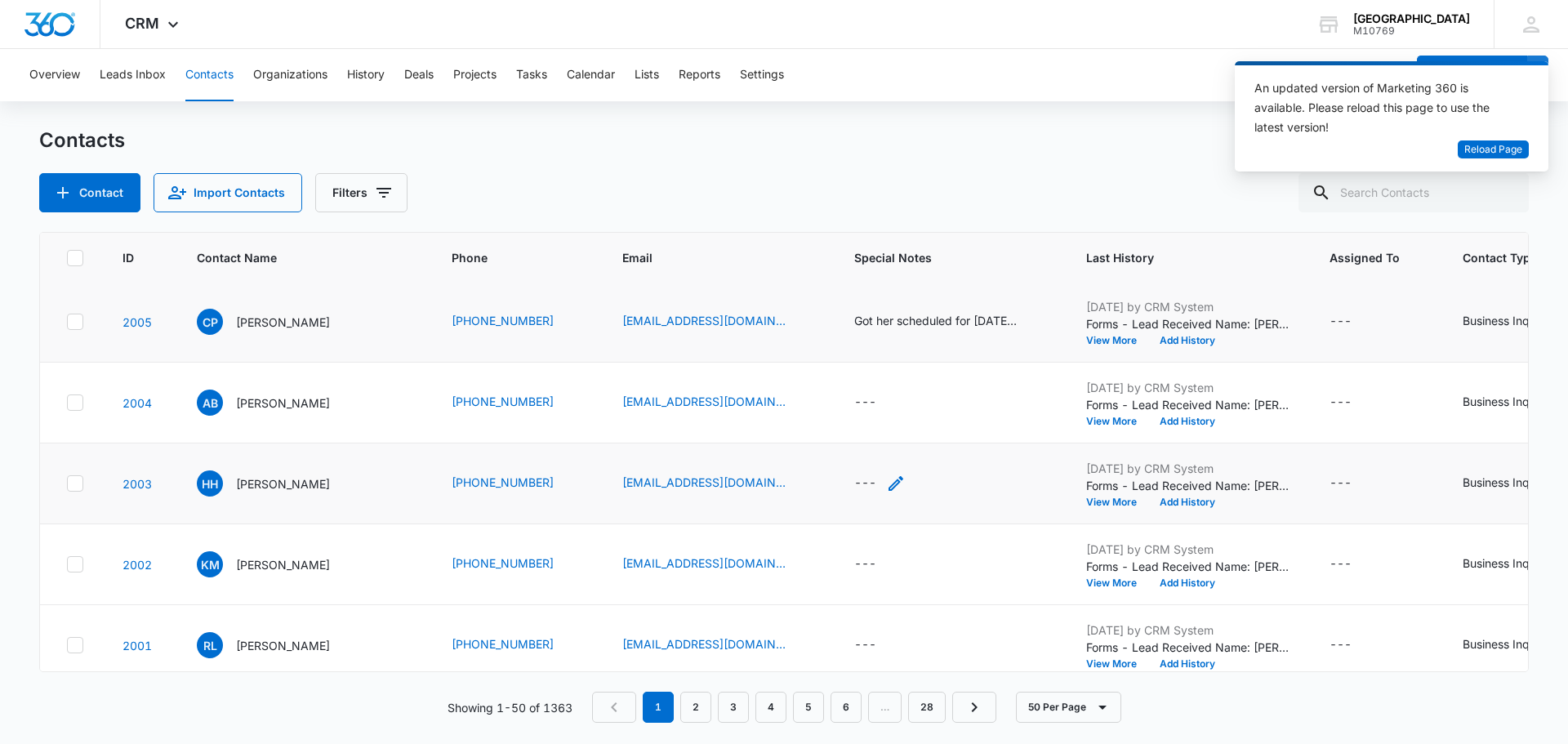
click at [864, 490] on div "---" at bounding box center [865, 483] width 22 height 20
click at [880, 371] on div at bounding box center [871, 365] width 170 height 39
click at [874, 362] on textarea "Special Notes" at bounding box center [880, 352] width 194 height 93
type textarea "c"
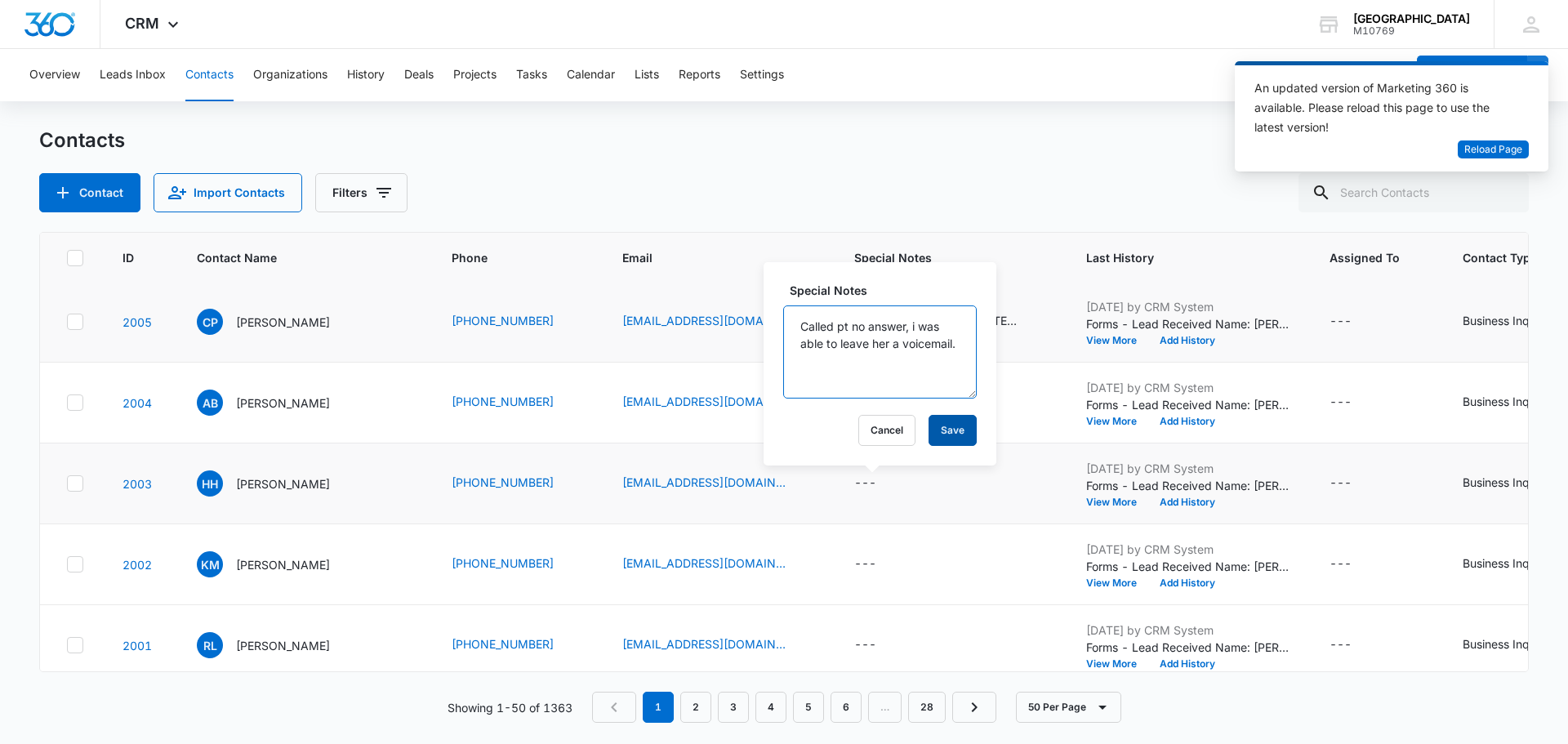
type textarea "Called pt no answer, i was able to leave her a voicemail."
click at [947, 422] on button "Save" at bounding box center [953, 430] width 48 height 31
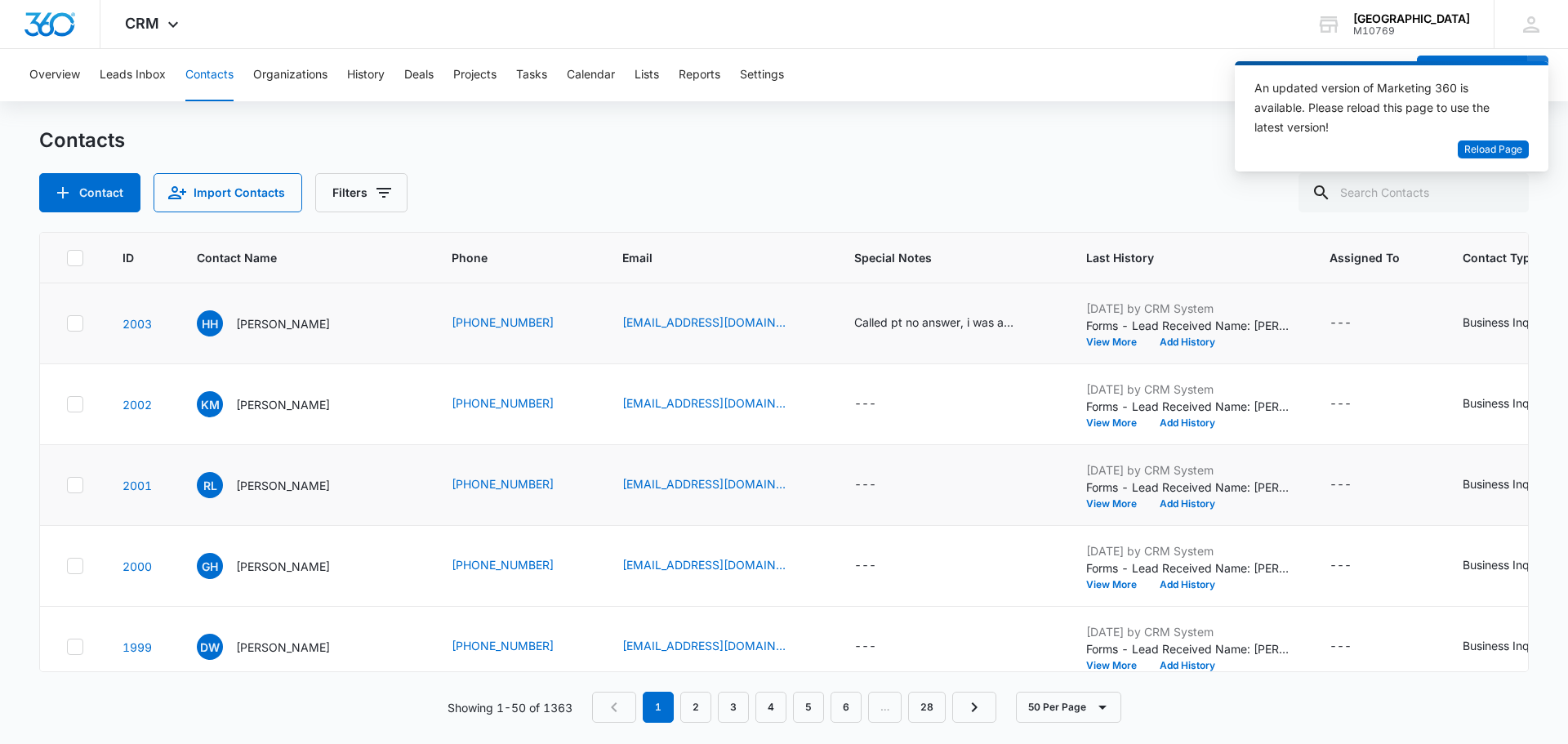
scroll to position [326, 0]
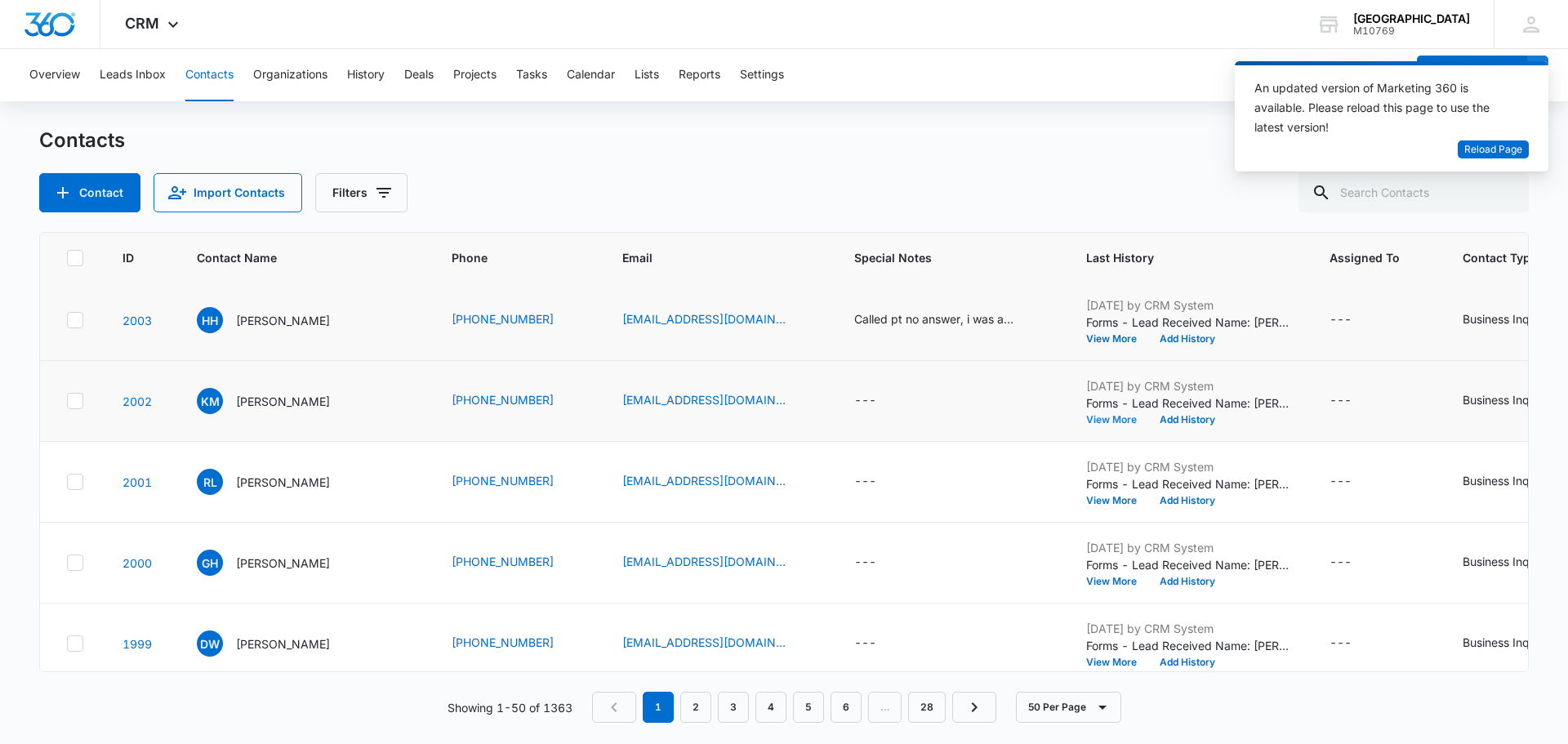
click at [1105, 418] on button "View More" at bounding box center [1117, 419] width 62 height 10
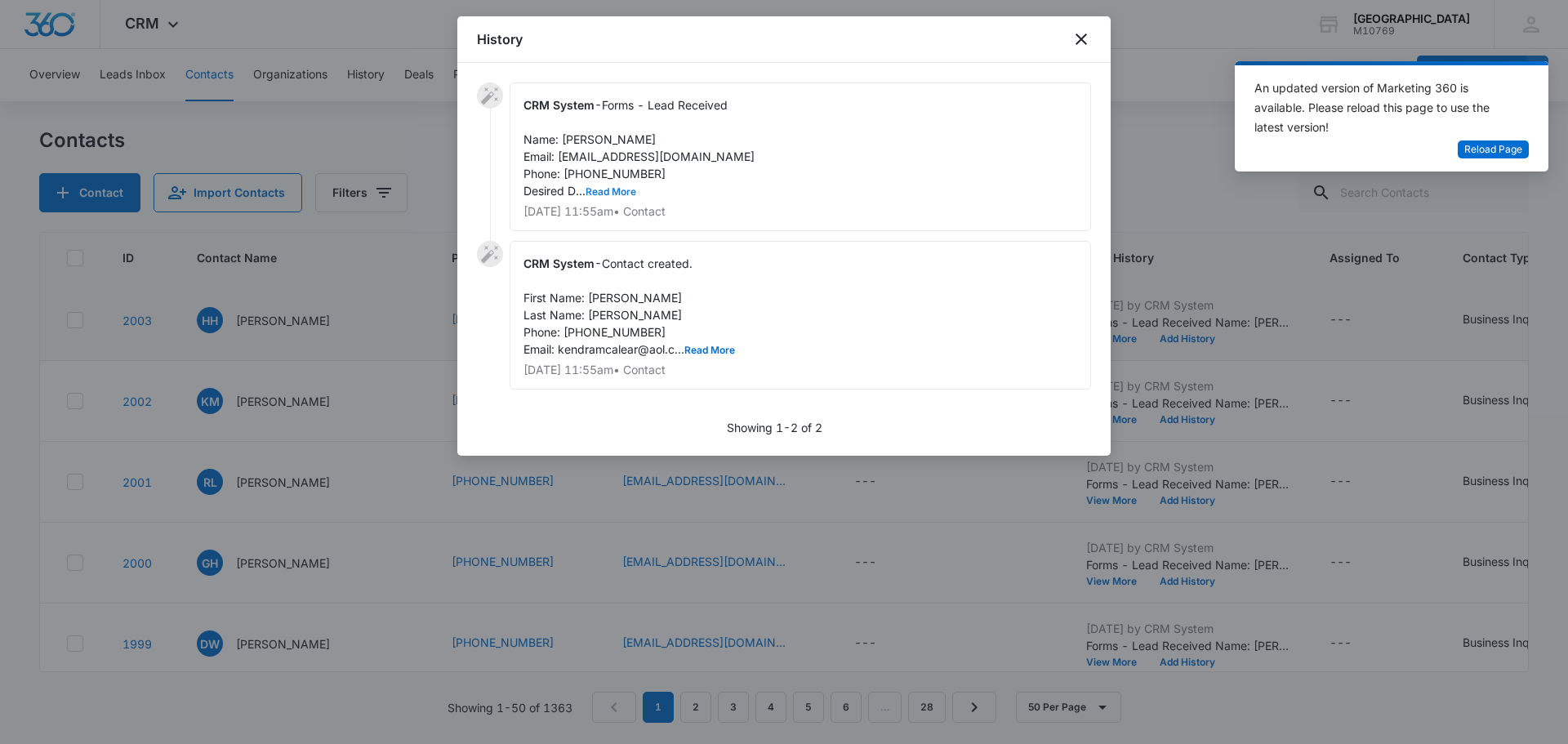
click at [622, 188] on button "Read More" at bounding box center [610, 192] width 50 height 10
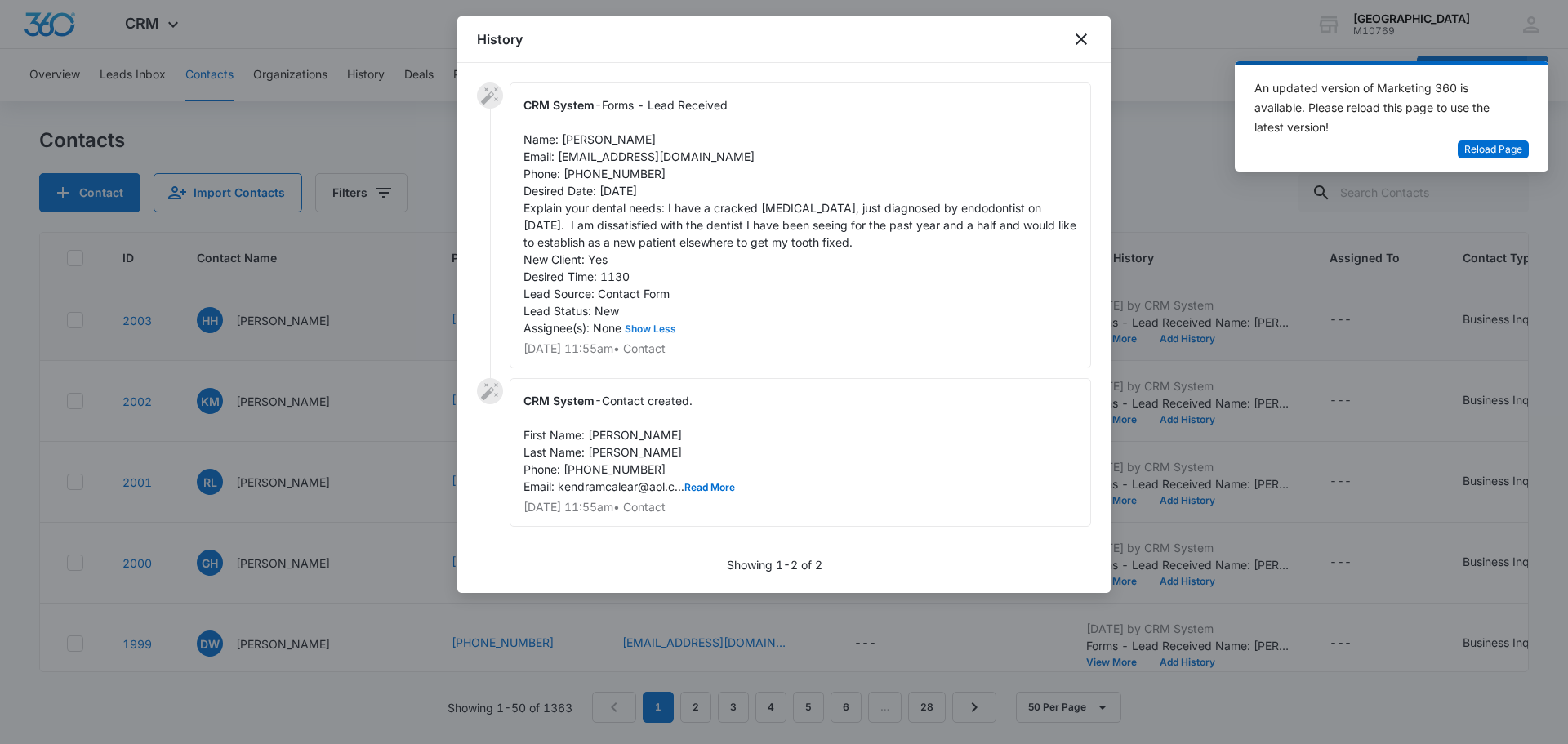
click at [622, 324] on button "Show Less" at bounding box center [650, 328] width 58 height 10
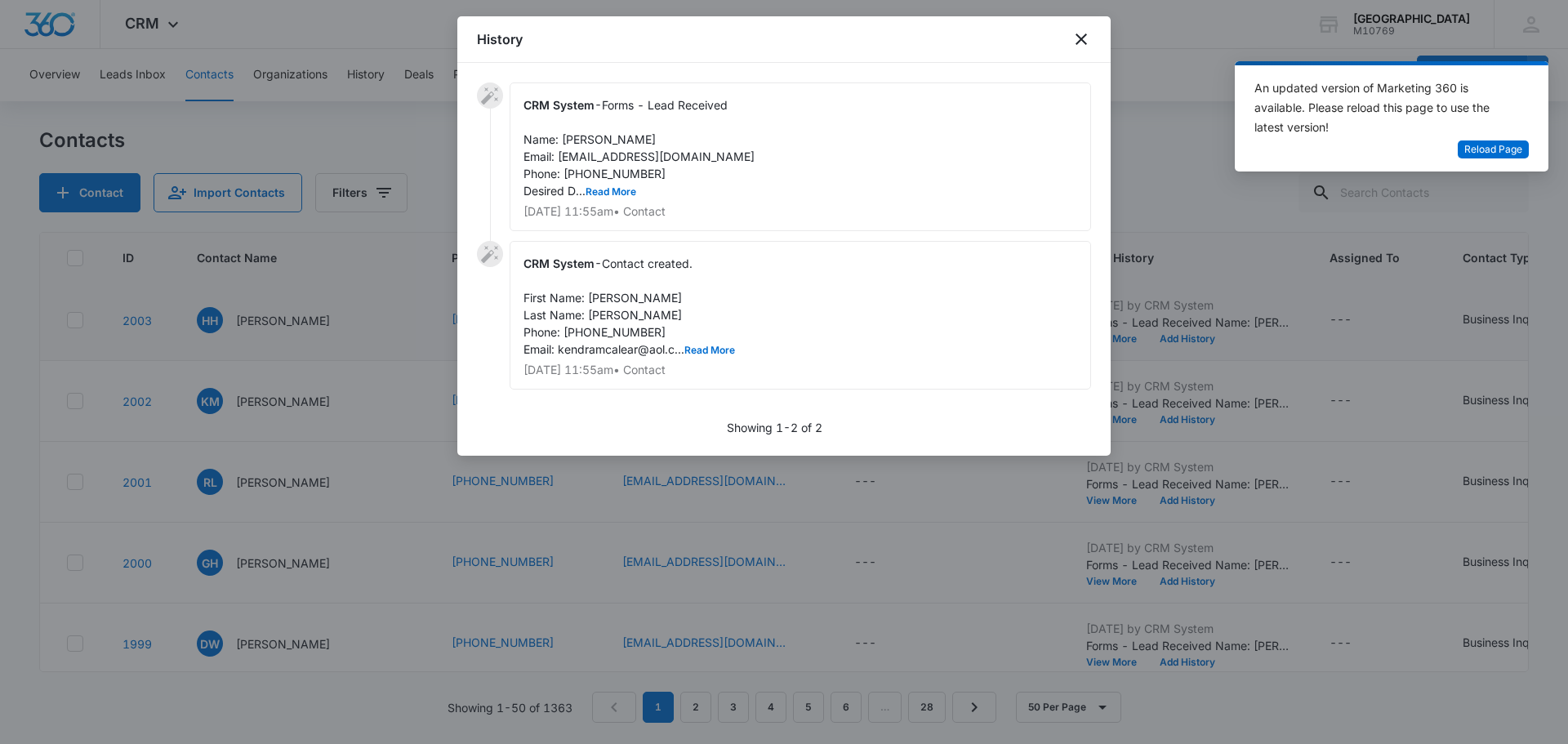
click at [601, 202] on div "CRM System - Forms - Lead Received Name: [PERSON_NAME] Email: [EMAIL_ADDRESS][D…" at bounding box center [800, 157] width 582 height 149
click at [600, 191] on button "Read More" at bounding box center [610, 192] width 50 height 10
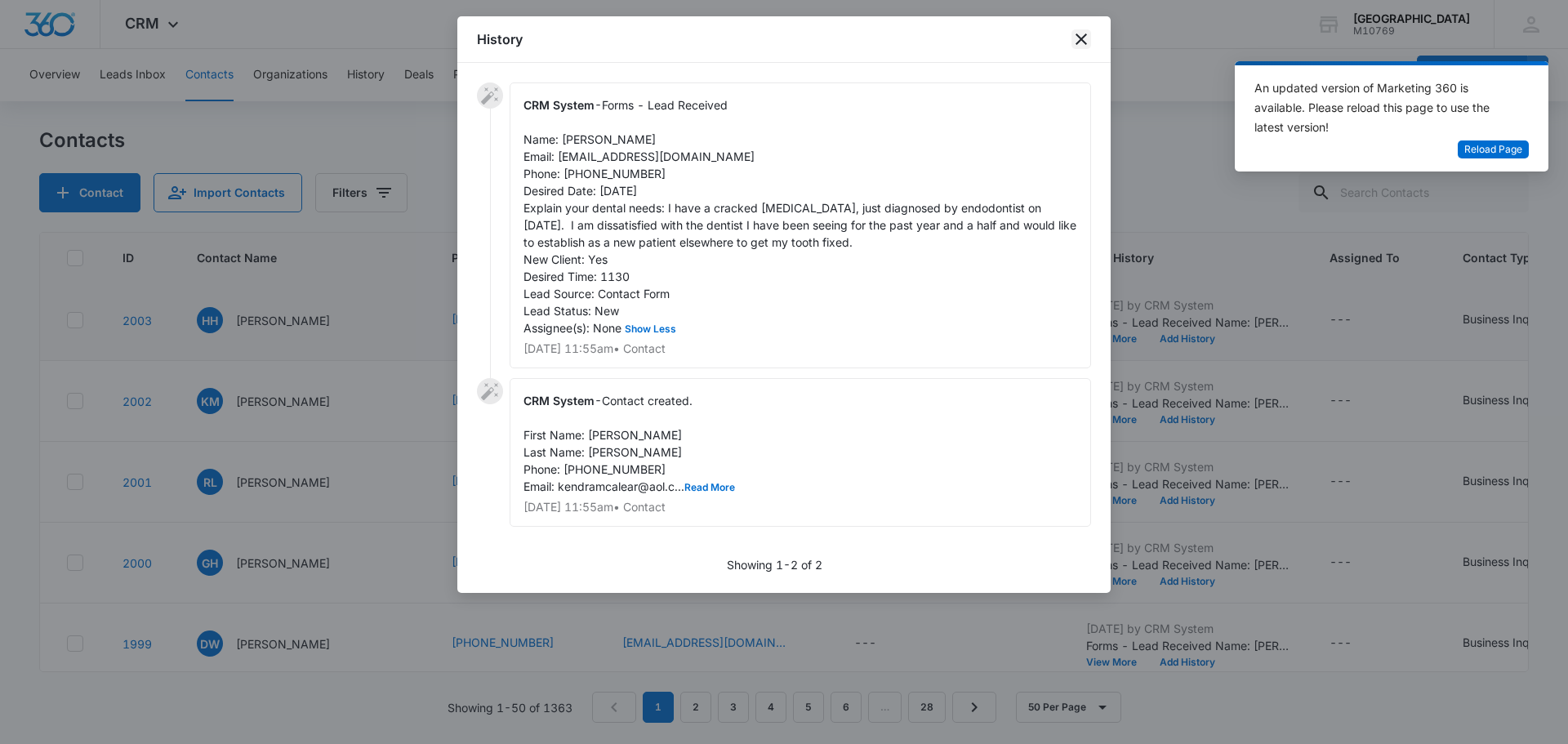
click at [1086, 45] on icon "close" at bounding box center [1080, 39] width 20 height 20
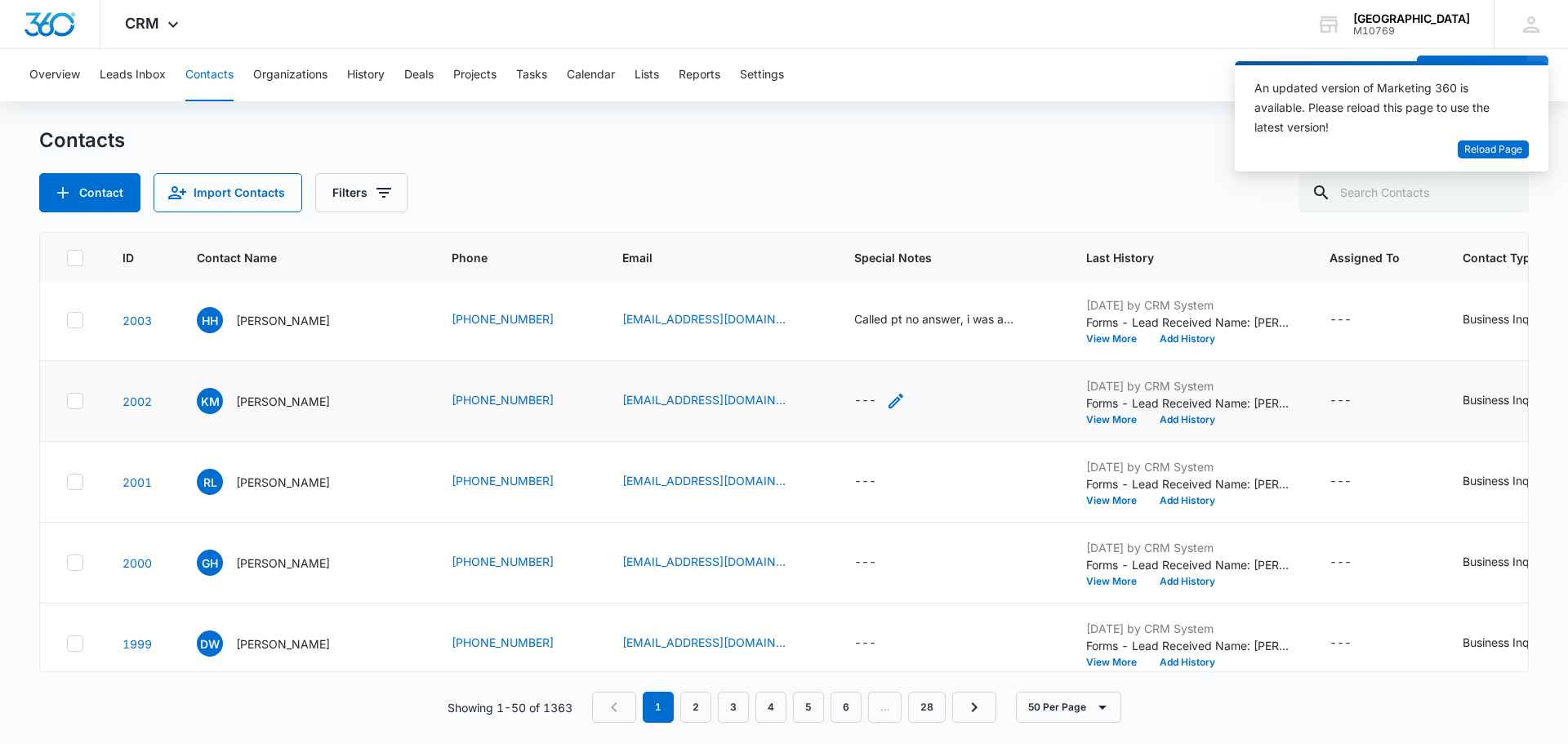
click at [874, 404] on div "---" at bounding box center [879, 400] width 51 height 20
click at [873, 281] on div at bounding box center [871, 283] width 170 height 39
click at [873, 280] on textarea "Special Notes" at bounding box center [880, 270] width 194 height 93
type textarea "a"
type textarea "Called pt, she stated she will call us back later on [DATE]."
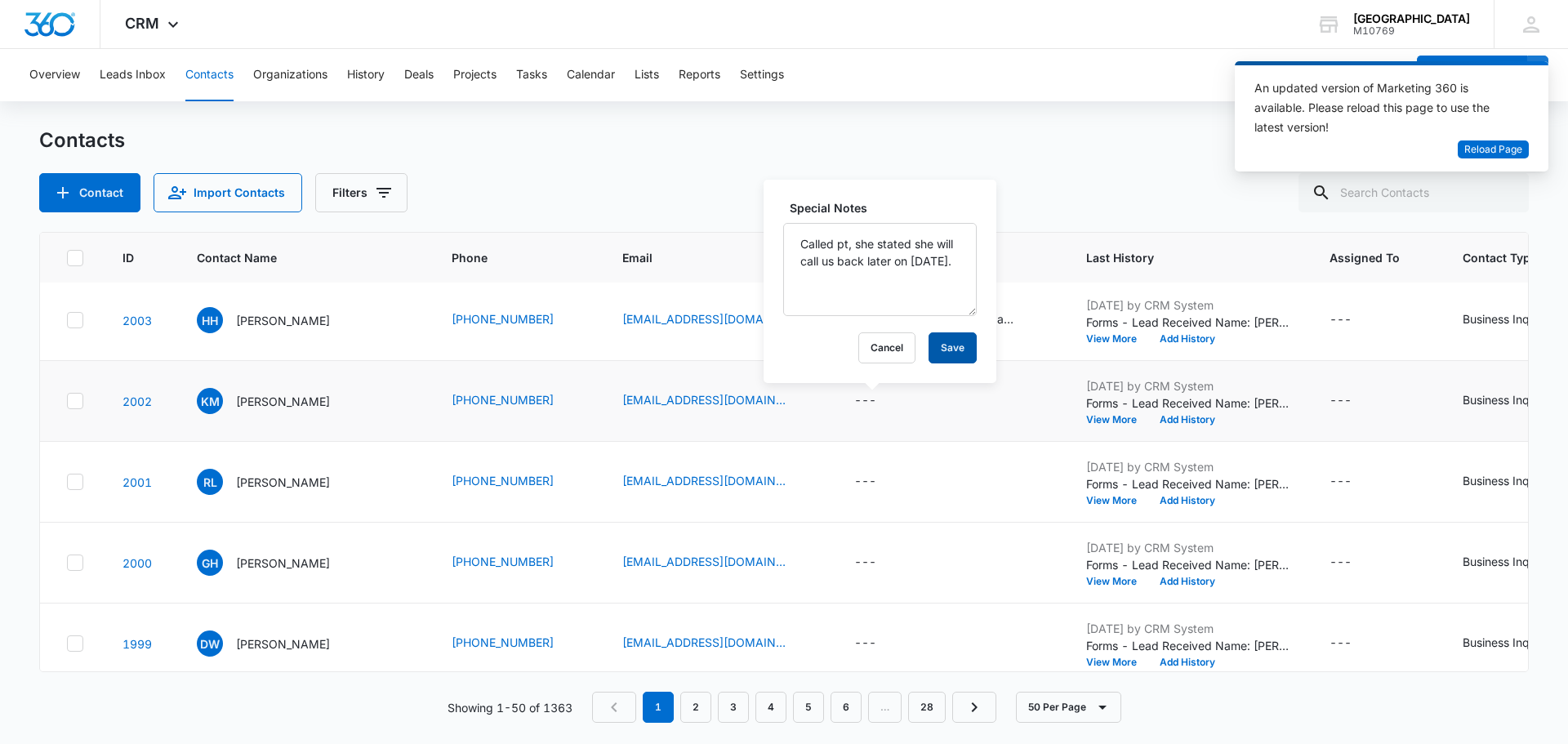
click at [929, 340] on button "Save" at bounding box center [953, 347] width 48 height 31
click at [1105, 500] on button "View More" at bounding box center [1117, 500] width 62 height 10
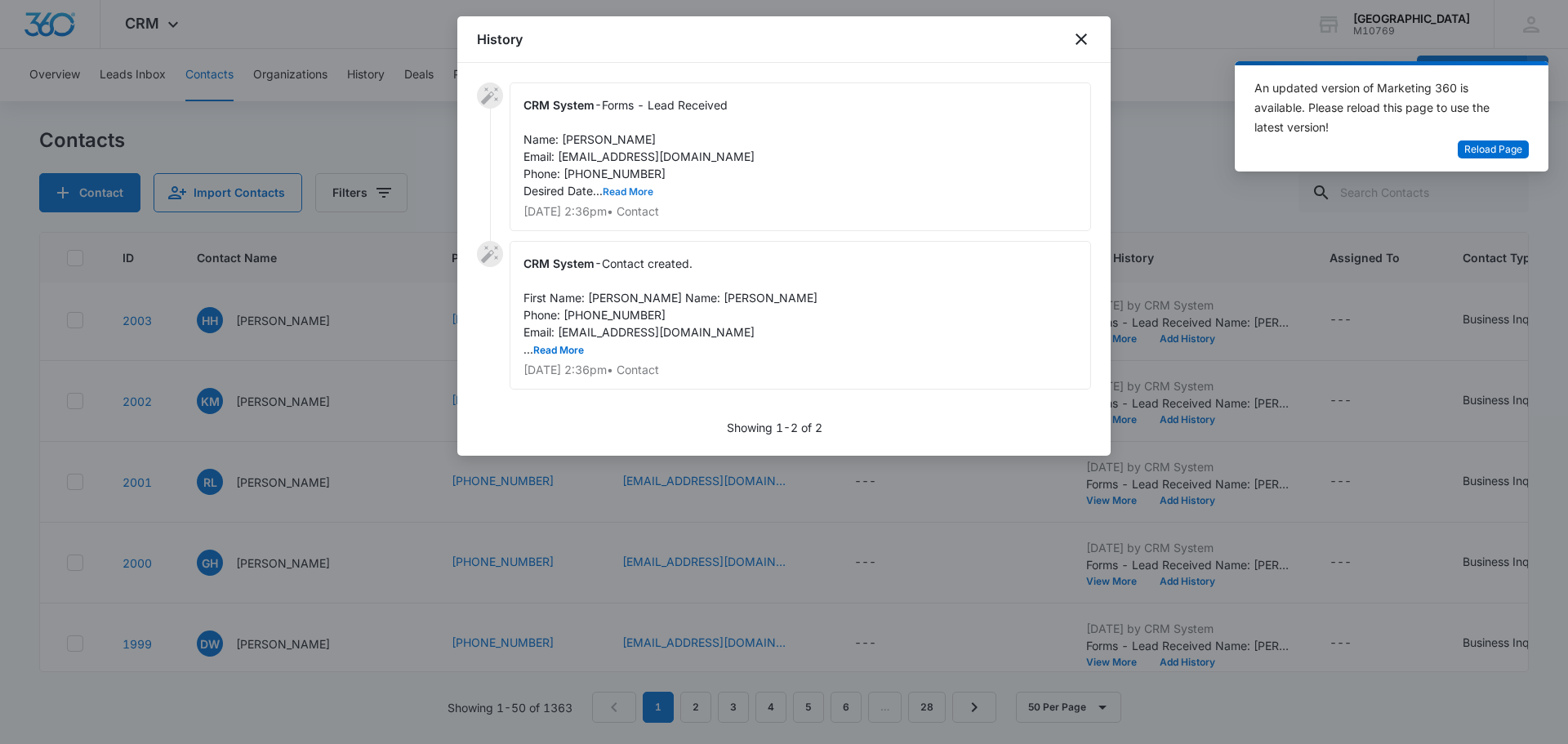
click at [629, 192] on button "Read More" at bounding box center [628, 192] width 50 height 10
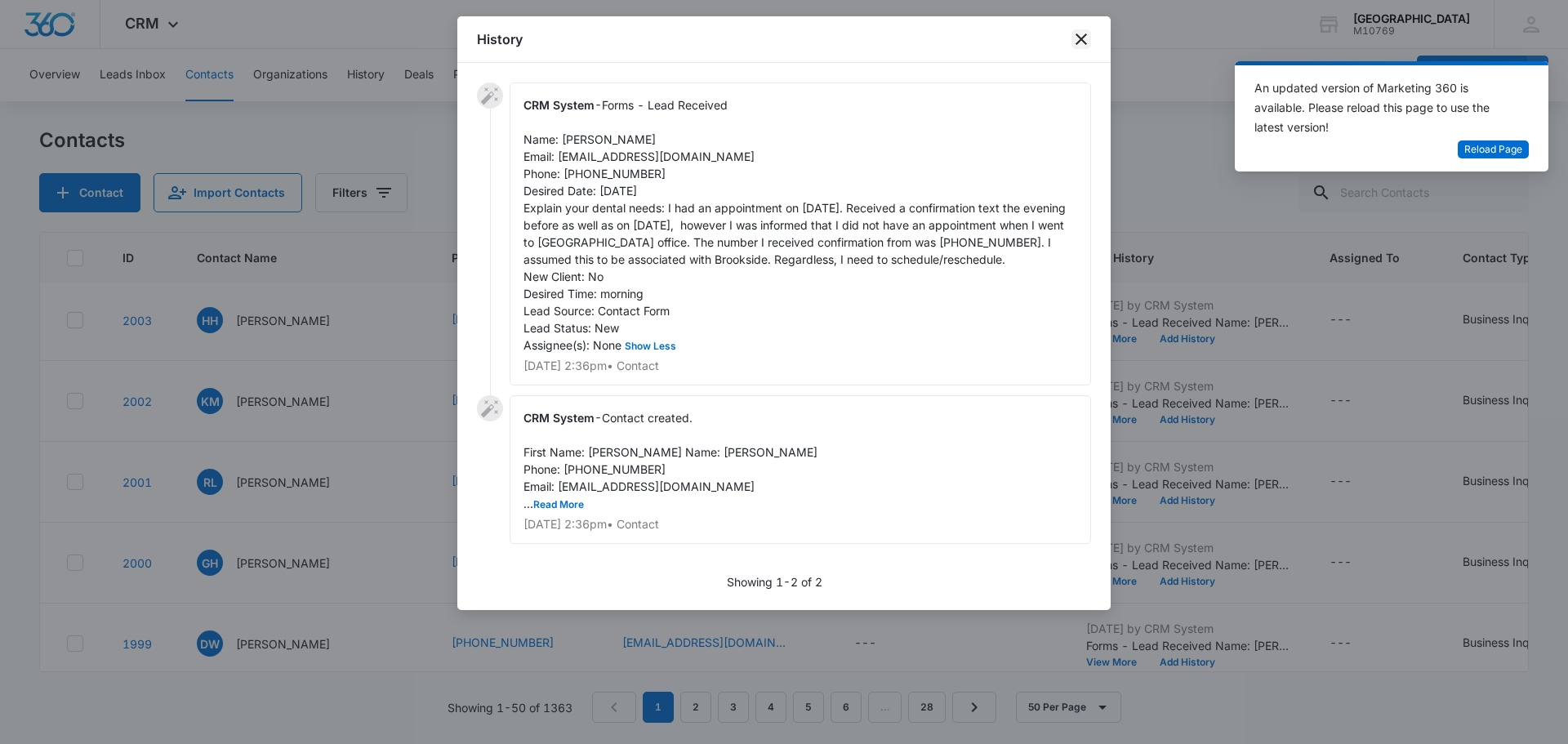
click at [1091, 34] on icon "close" at bounding box center [1080, 39] width 20 height 20
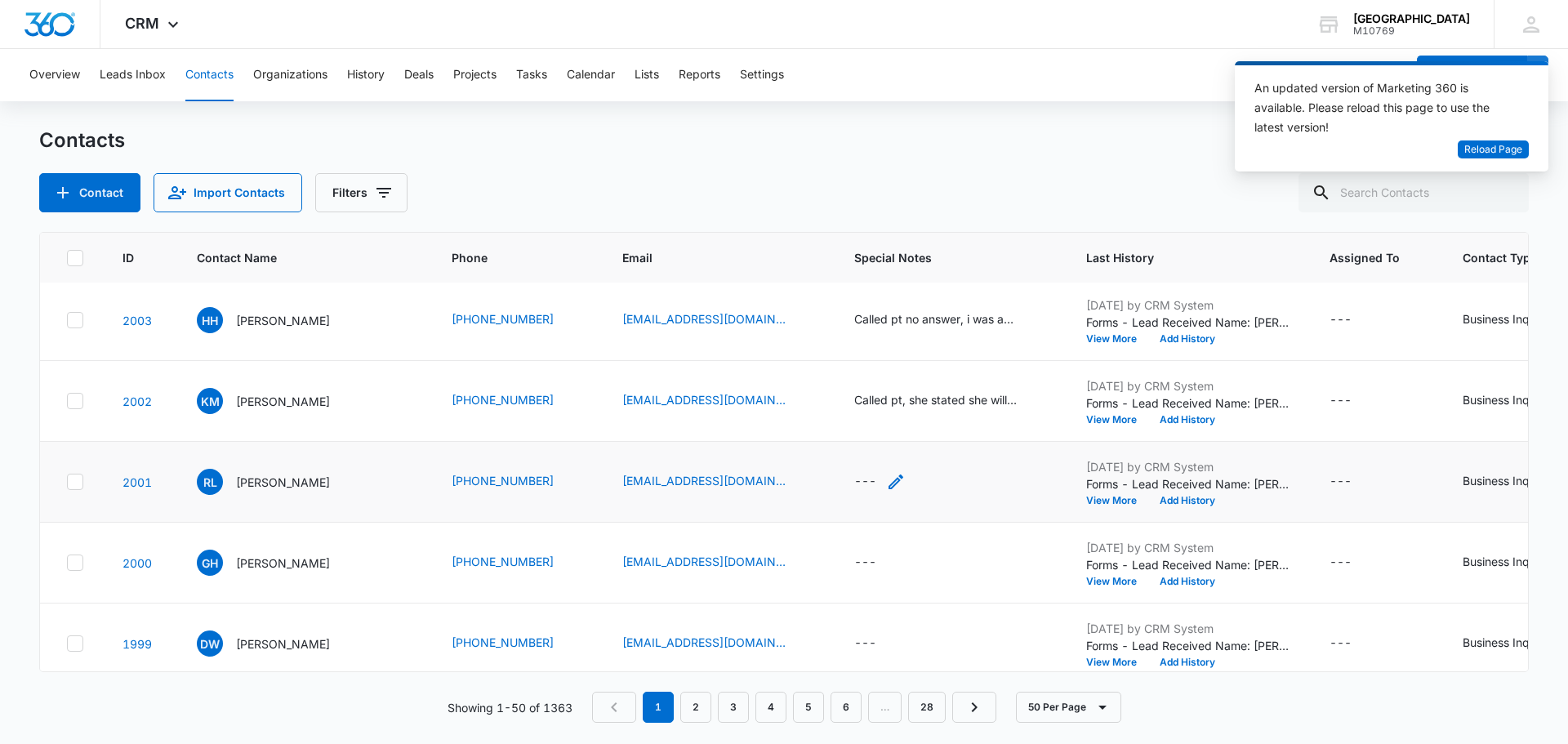
click at [854, 482] on div "---" at bounding box center [865, 481] width 22 height 20
click at [872, 355] on div at bounding box center [871, 364] width 170 height 39
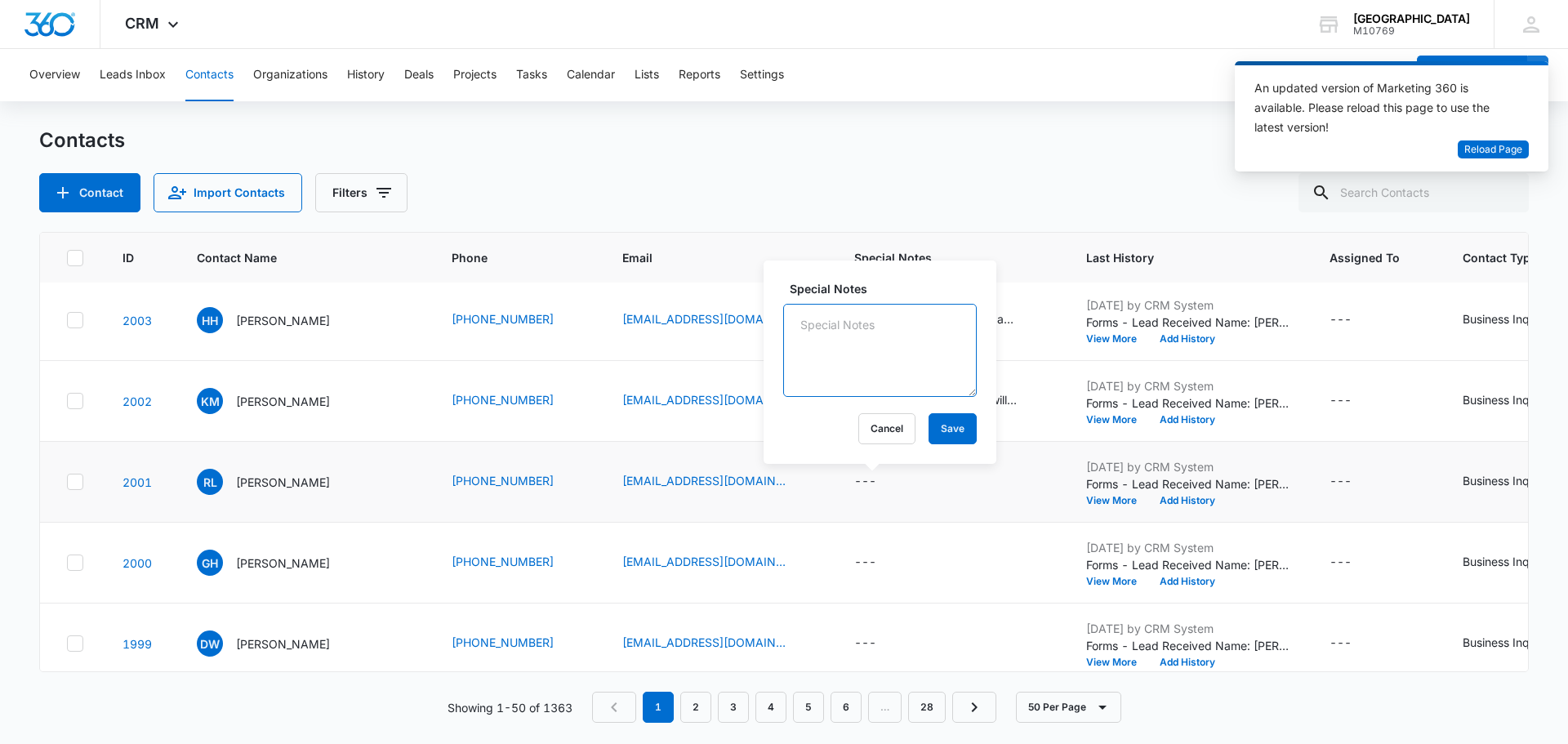
click at [872, 355] on textarea "Special Notes" at bounding box center [880, 350] width 194 height 93
type textarea "Called Pt got him in for CC with [PERSON_NAME]"
click at [931, 414] on button "Save" at bounding box center [953, 428] width 48 height 31
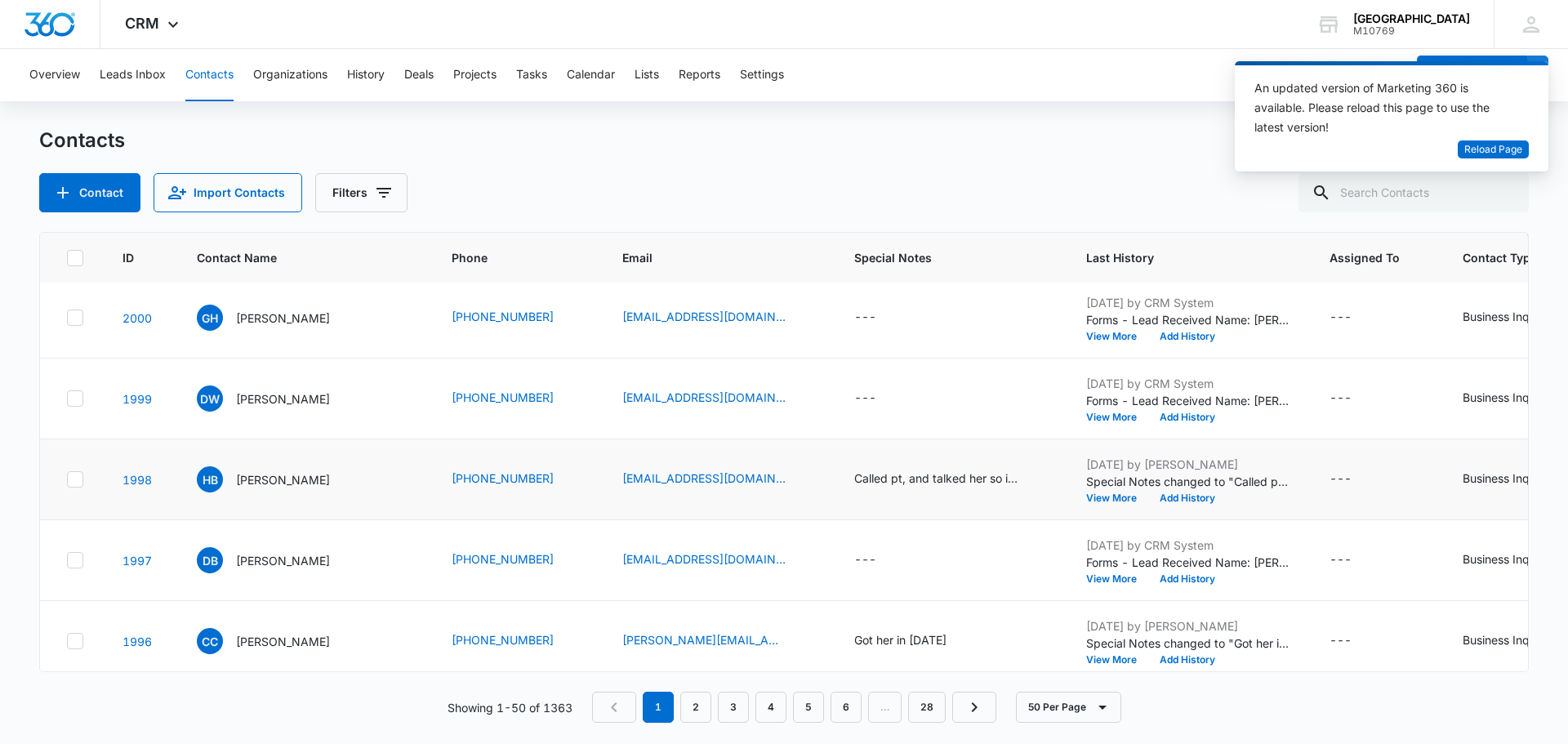
scroll to position [490, 0]
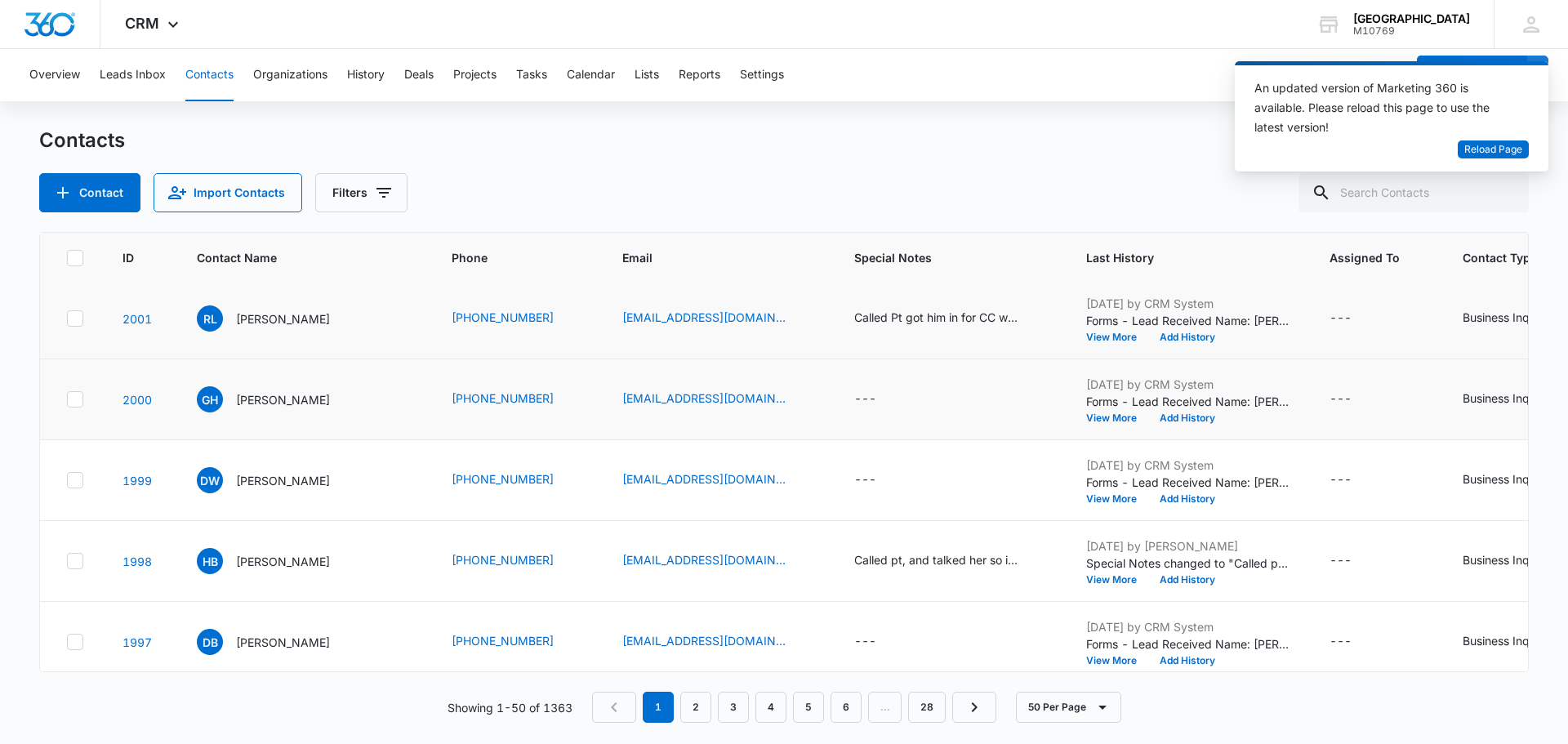
click at [1098, 425] on td "[DATE] by CRM System Forms - Lead Received Name: [PERSON_NAME] Email: [PERSON_N…" at bounding box center [1188, 399] width 244 height 81
click at [1100, 414] on button "View More" at bounding box center [1117, 418] width 62 height 10
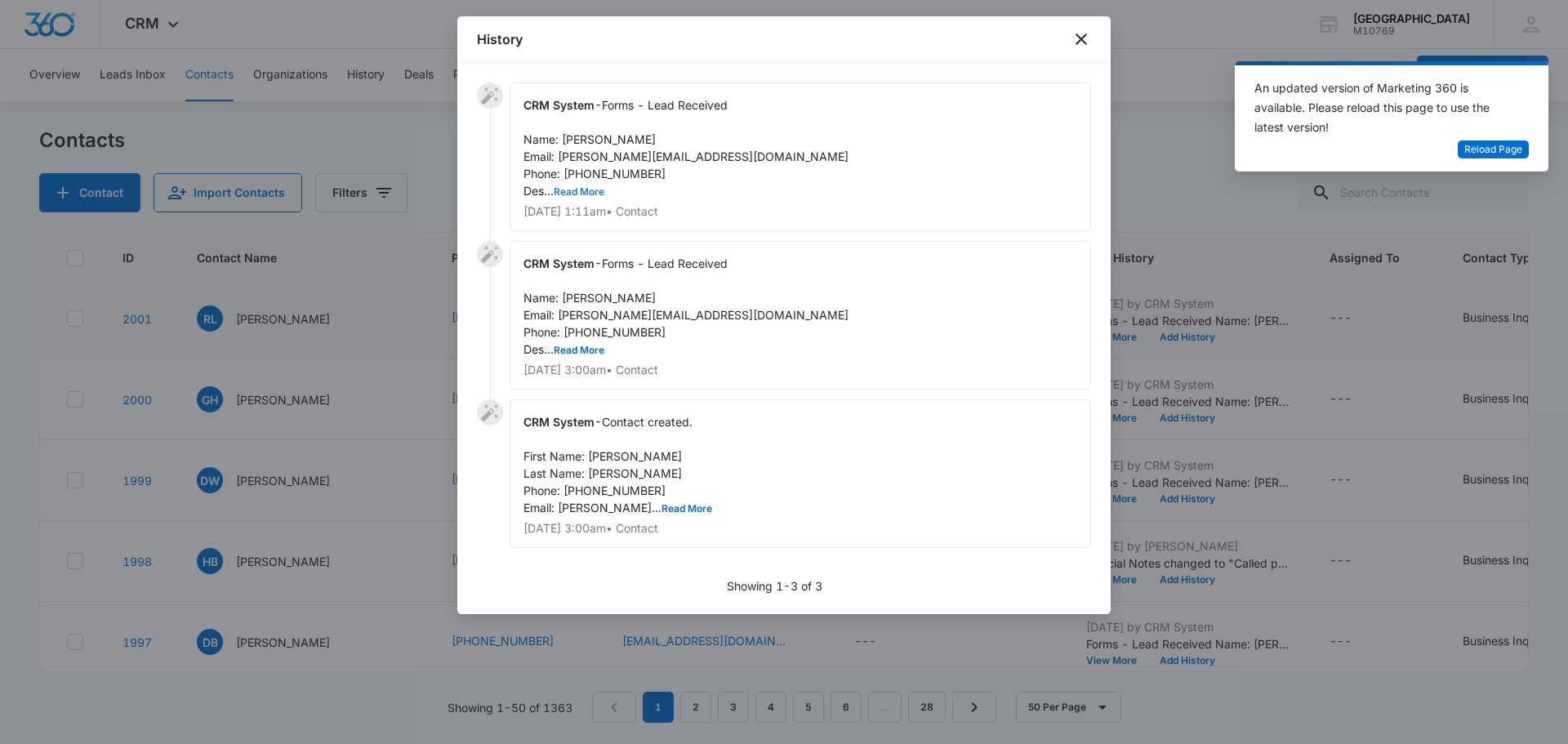
click at [594, 189] on button "Read More" at bounding box center [579, 192] width 50 height 10
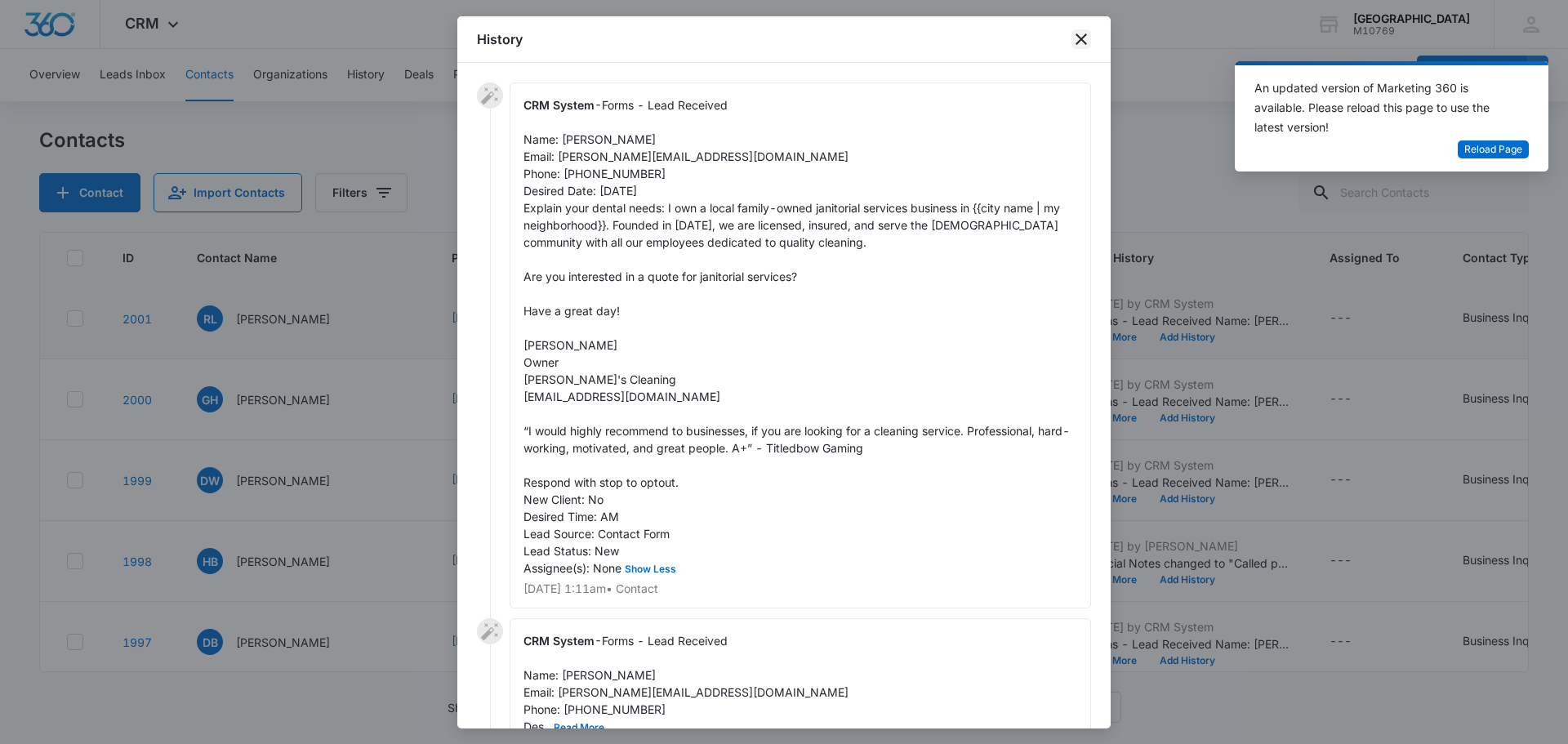
click at [1080, 42] on icon "close" at bounding box center [1080, 39] width 20 height 20
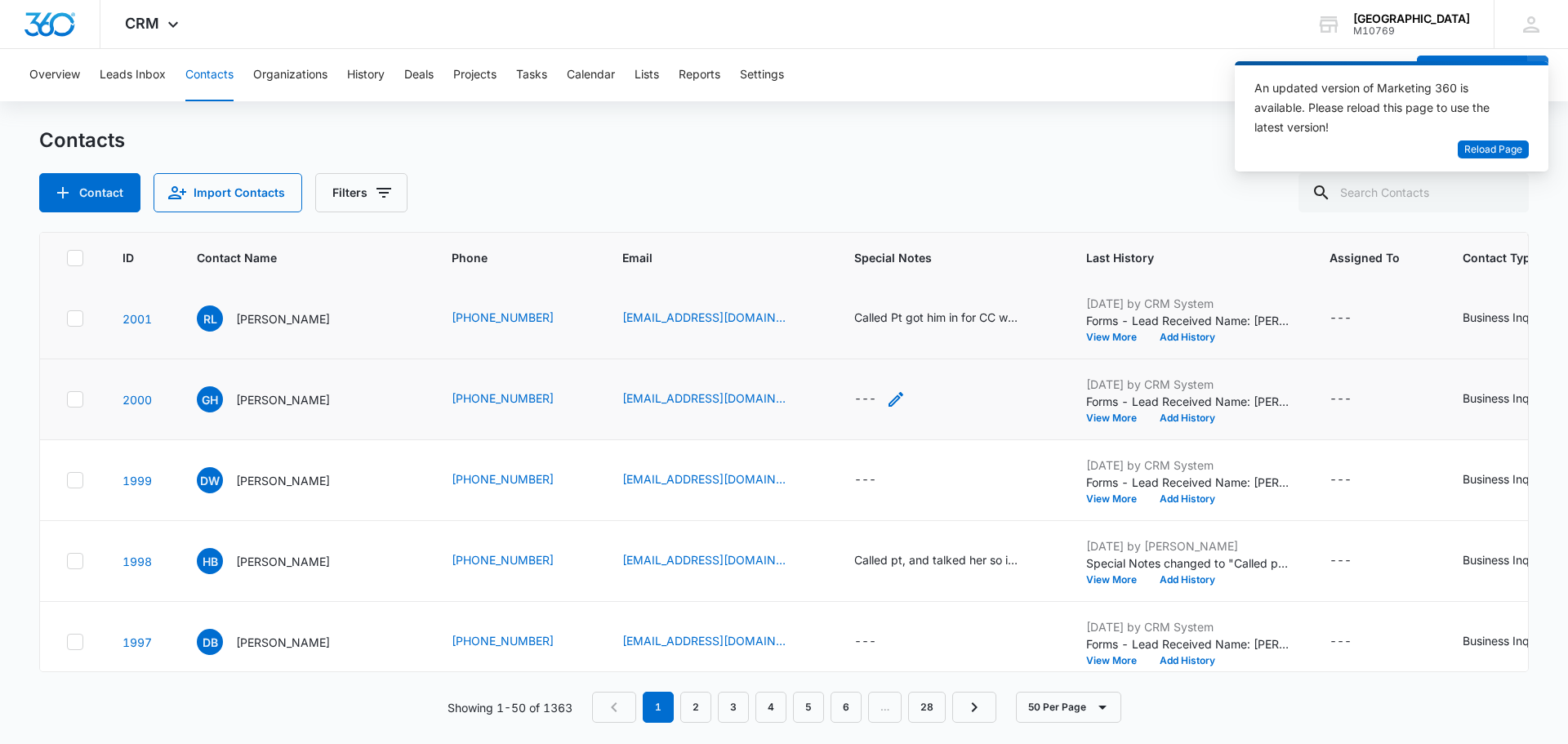
click at [872, 396] on div "---" at bounding box center [879, 399] width 51 height 20
click at [859, 278] on textarea "Special Notes" at bounding box center [880, 268] width 194 height 93
type textarea "s"
type textarea "Sales"
click at [929, 340] on button "Save" at bounding box center [953, 345] width 48 height 31
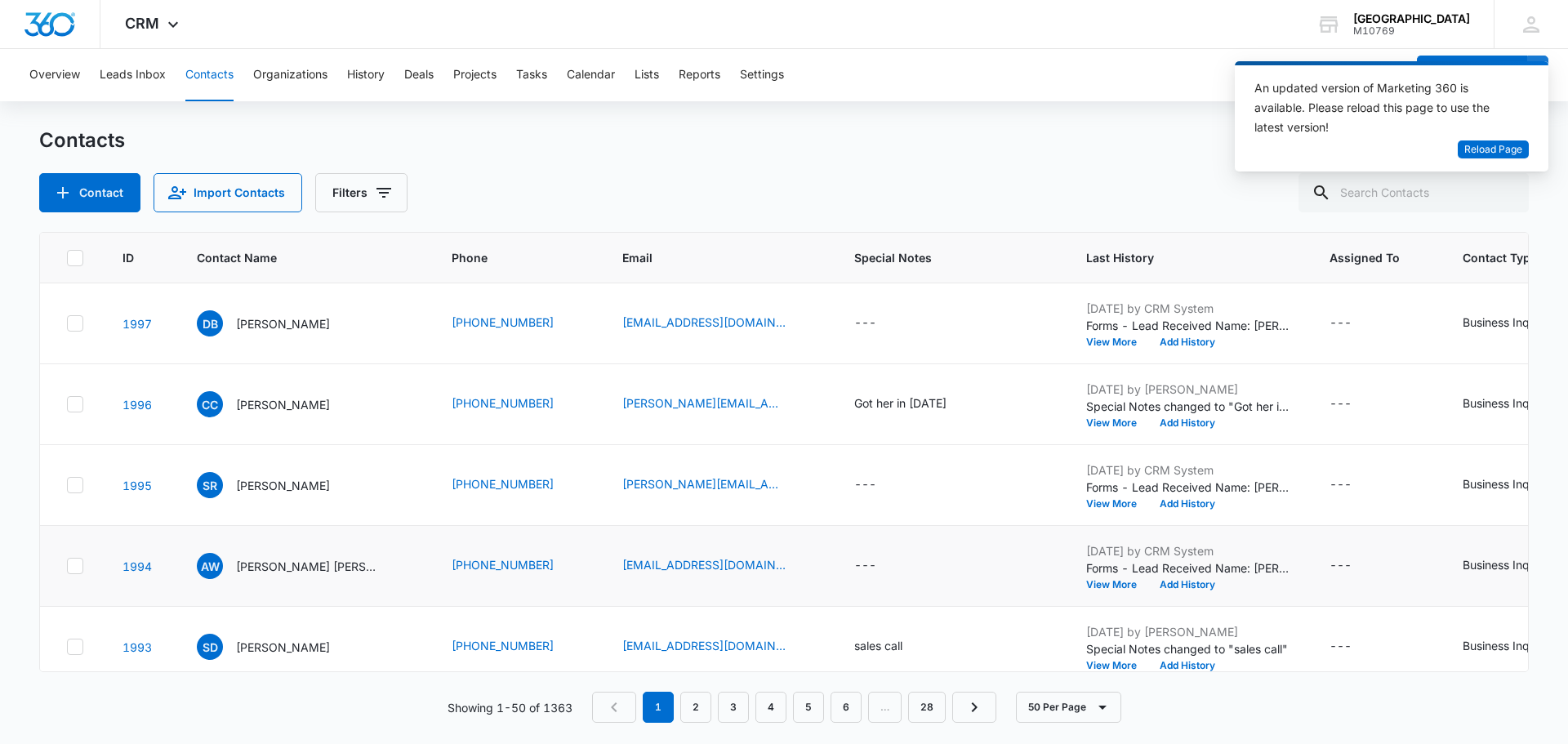
scroll to position [807, 0]
